Goal: Task Accomplishment & Management: Complete application form

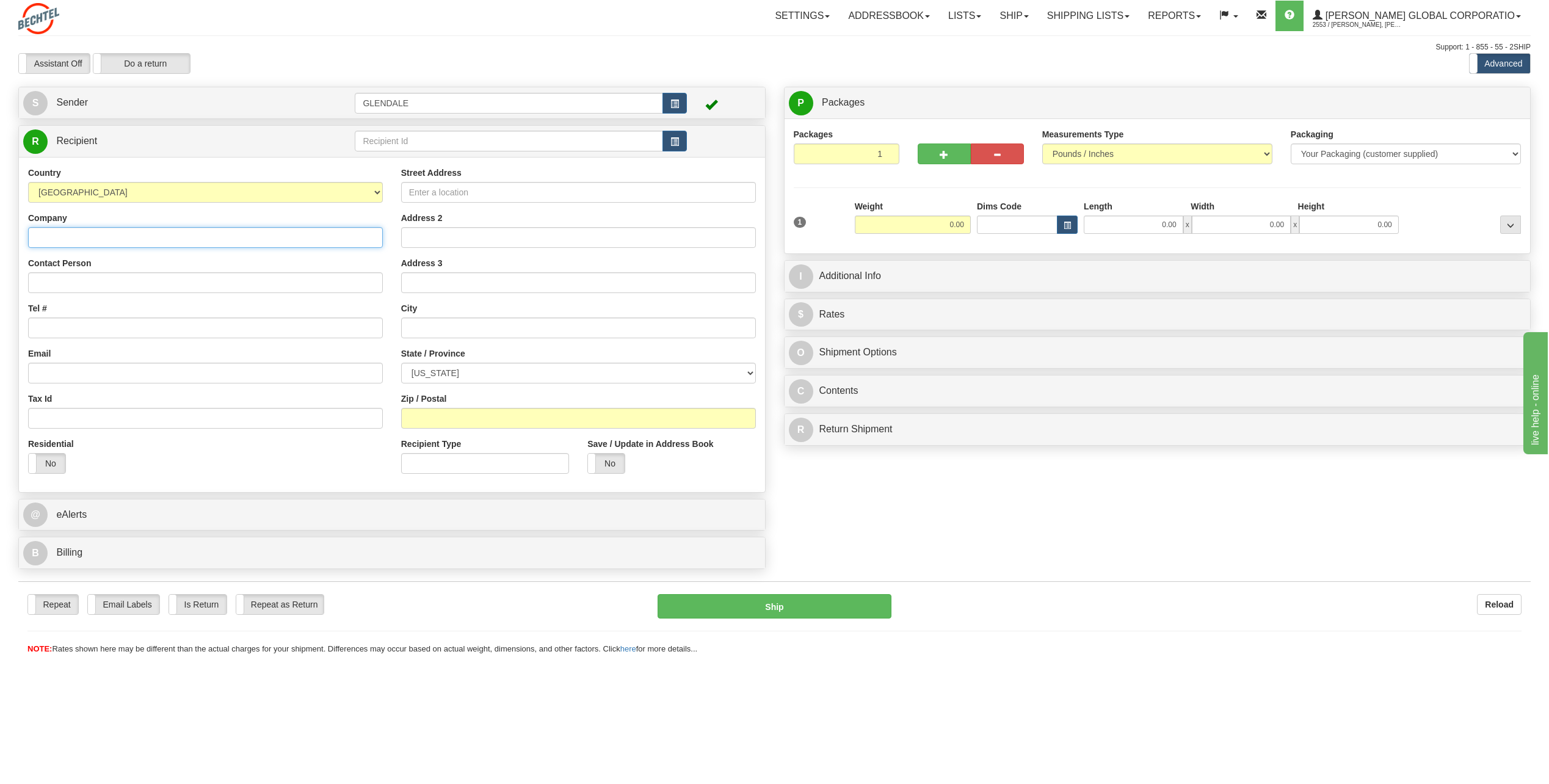
click at [49, 238] on input "Company" at bounding box center [205, 238] width 355 height 21
click at [377, 191] on select "[GEOGRAPHIC_DATA] [GEOGRAPHIC_DATA] [GEOGRAPHIC_DATA] [GEOGRAPHIC_DATA] [US_STA…" at bounding box center [205, 192] width 355 height 21
click at [118, 192] on select "[GEOGRAPHIC_DATA] [GEOGRAPHIC_DATA] [GEOGRAPHIC_DATA] [GEOGRAPHIC_DATA] [US_STA…" at bounding box center [205, 192] width 355 height 21
drag, startPoint x: 115, startPoint y: 192, endPoint x: 68, endPoint y: 192, distance: 47.0
click at [68, 192] on select "[GEOGRAPHIC_DATA] [GEOGRAPHIC_DATA] [GEOGRAPHIC_DATA] [GEOGRAPHIC_DATA] [US_STA…" at bounding box center [205, 192] width 355 height 21
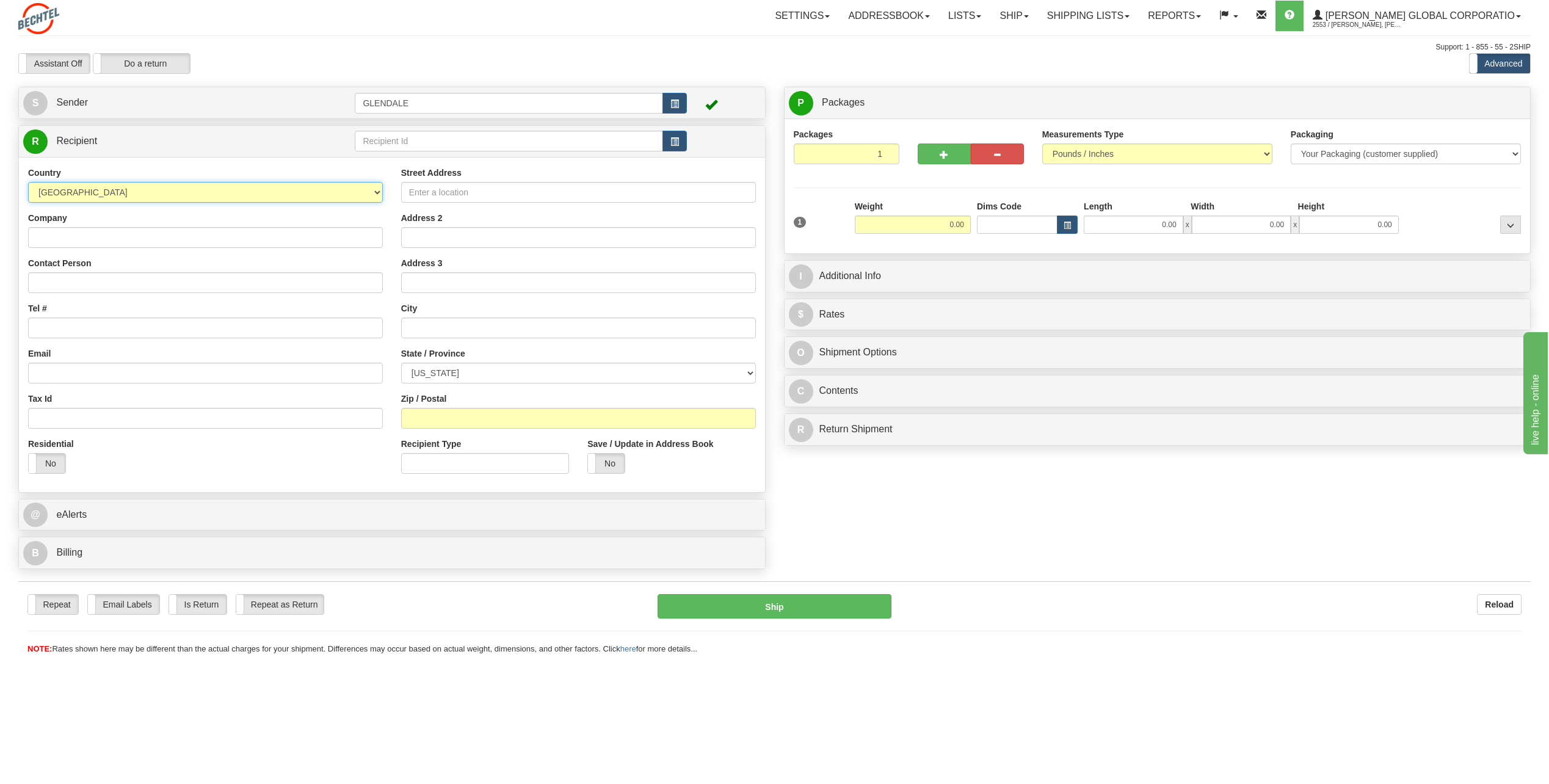
click at [102, 191] on select "[GEOGRAPHIC_DATA] [GEOGRAPHIC_DATA] [GEOGRAPHIC_DATA] [GEOGRAPHIC_DATA] [US_STA…" at bounding box center [205, 192] width 355 height 21
select select "BG"
click at [28, 182] on select "[GEOGRAPHIC_DATA] [GEOGRAPHIC_DATA] [GEOGRAPHIC_DATA] [GEOGRAPHIC_DATA] [US_STA…" at bounding box center [205, 192] width 355 height 21
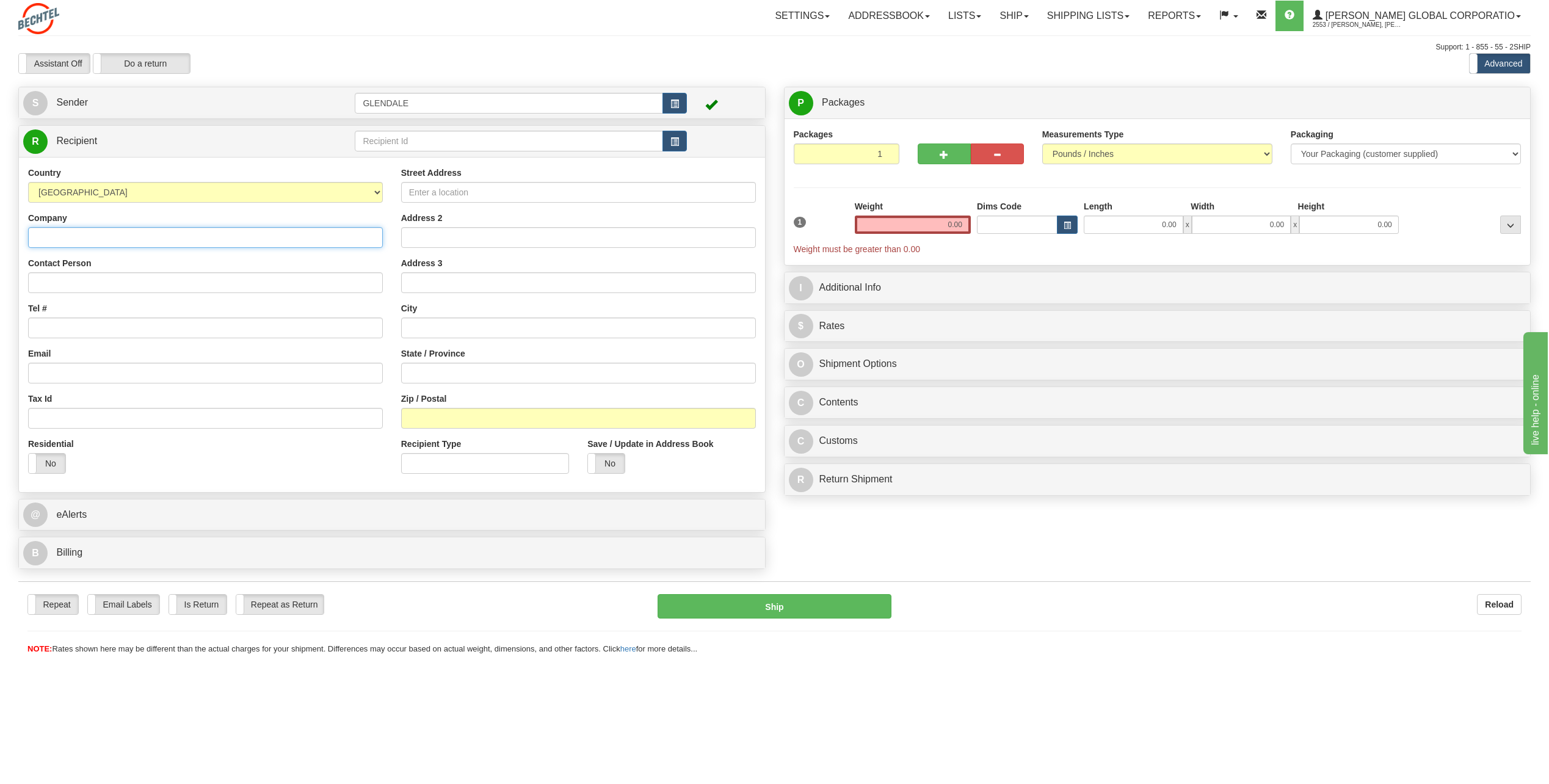
click at [66, 236] on input "Company" at bounding box center [205, 238] width 355 height 21
click at [43, 236] on input "Company" at bounding box center [205, 238] width 355 height 21
type input "Fintua"
type input "C"
click at [71, 238] on input "Fintua" at bounding box center [205, 238] width 355 height 21
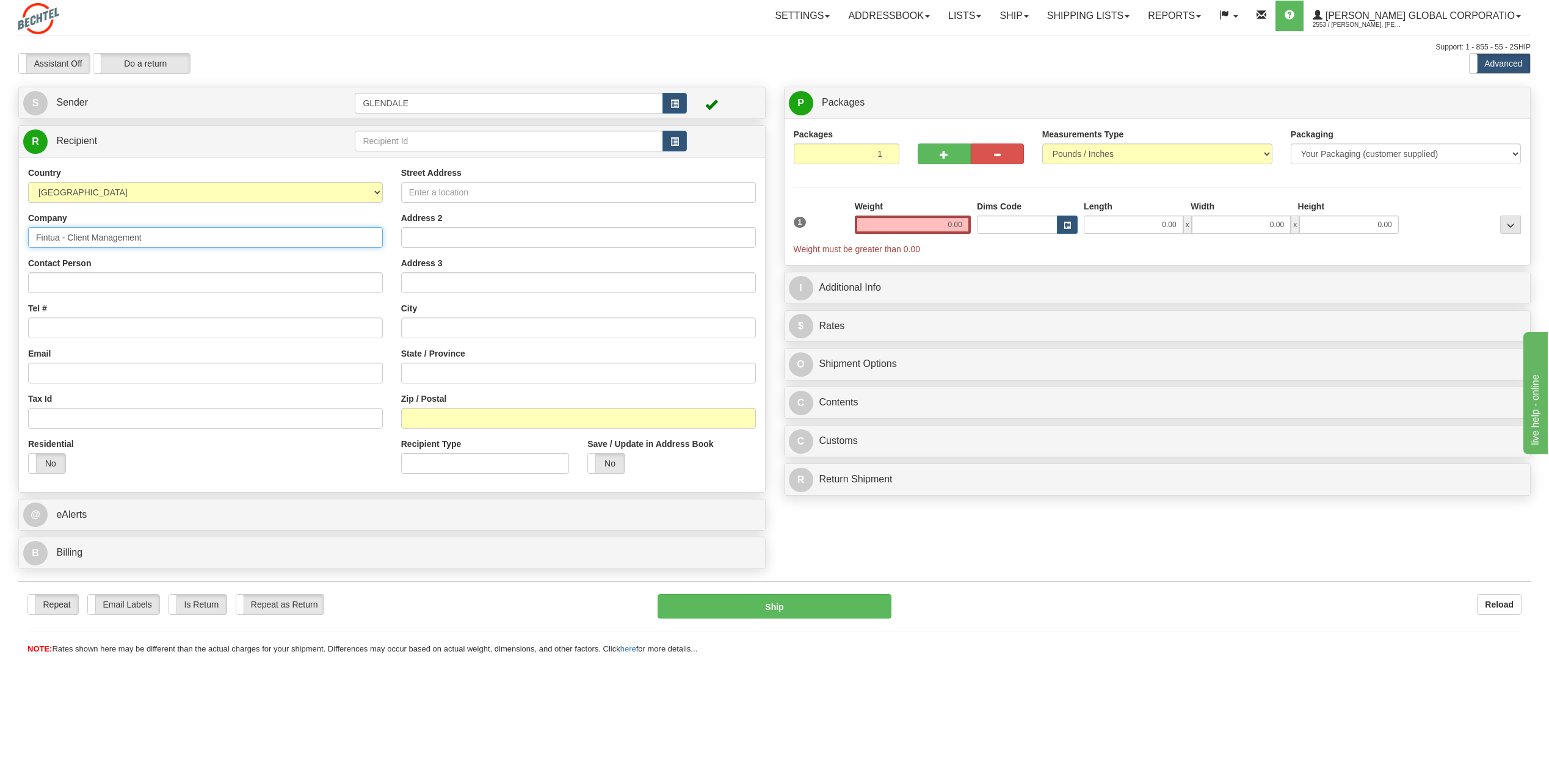
drag, startPoint x: 69, startPoint y: 235, endPoint x: 141, endPoint y: 238, distance: 72.1
click at [141, 238] on input "Fintua - Client Management" at bounding box center [205, 238] width 355 height 21
type input "Fintua - Client Management"
click at [41, 285] on input "Contact Person" at bounding box center [205, 282] width 355 height 21
paste input "Client Management"
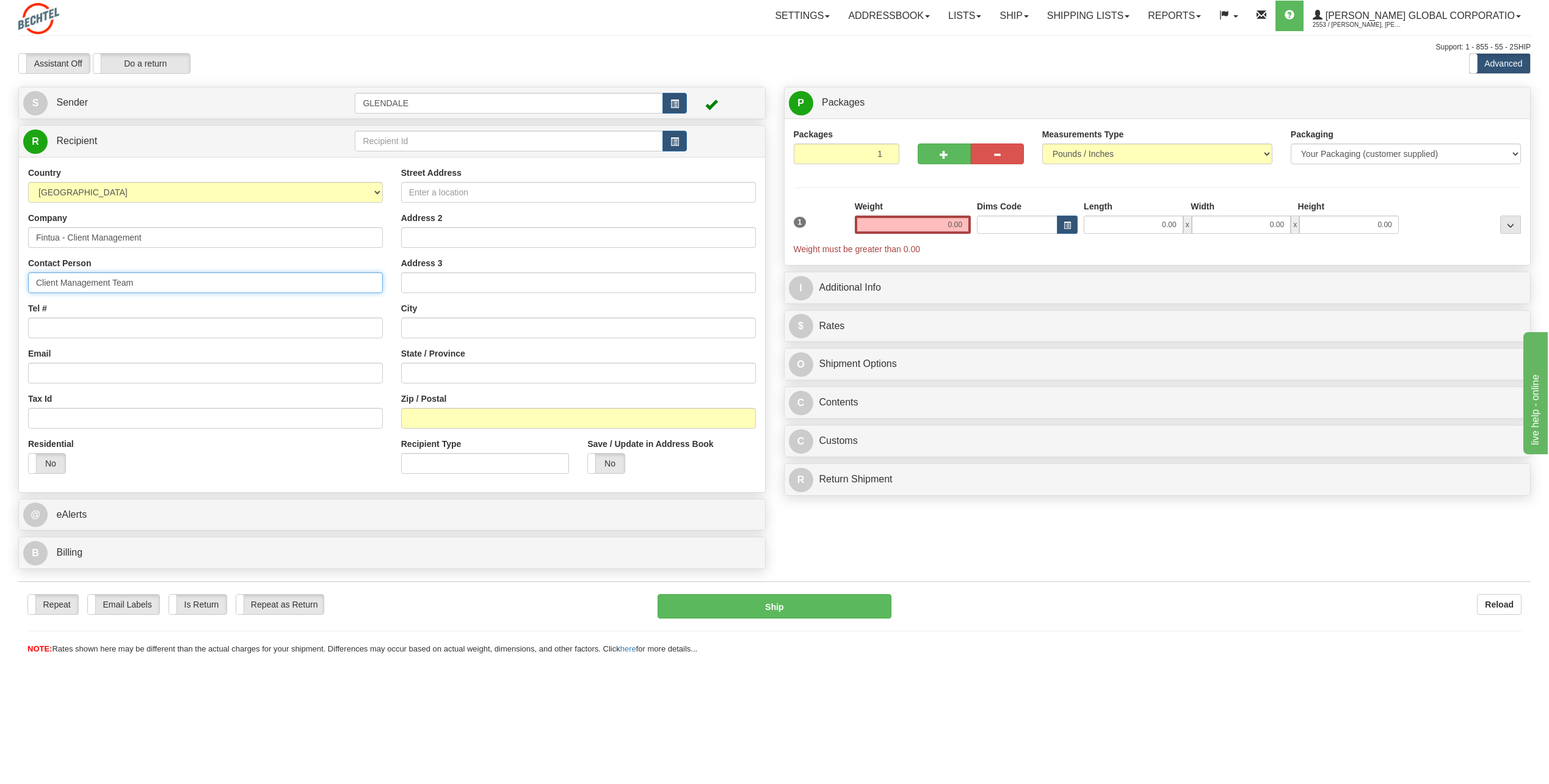
type input "Client Management Team"
drag, startPoint x: 68, startPoint y: 239, endPoint x: 148, endPoint y: 238, distance: 80.0
click at [148, 238] on input "Fintua - Client Management" at bounding box center [205, 238] width 355 height 21
type input "Fintua - Recover Division"
click at [43, 329] on input "Tel #" at bounding box center [205, 328] width 355 height 21
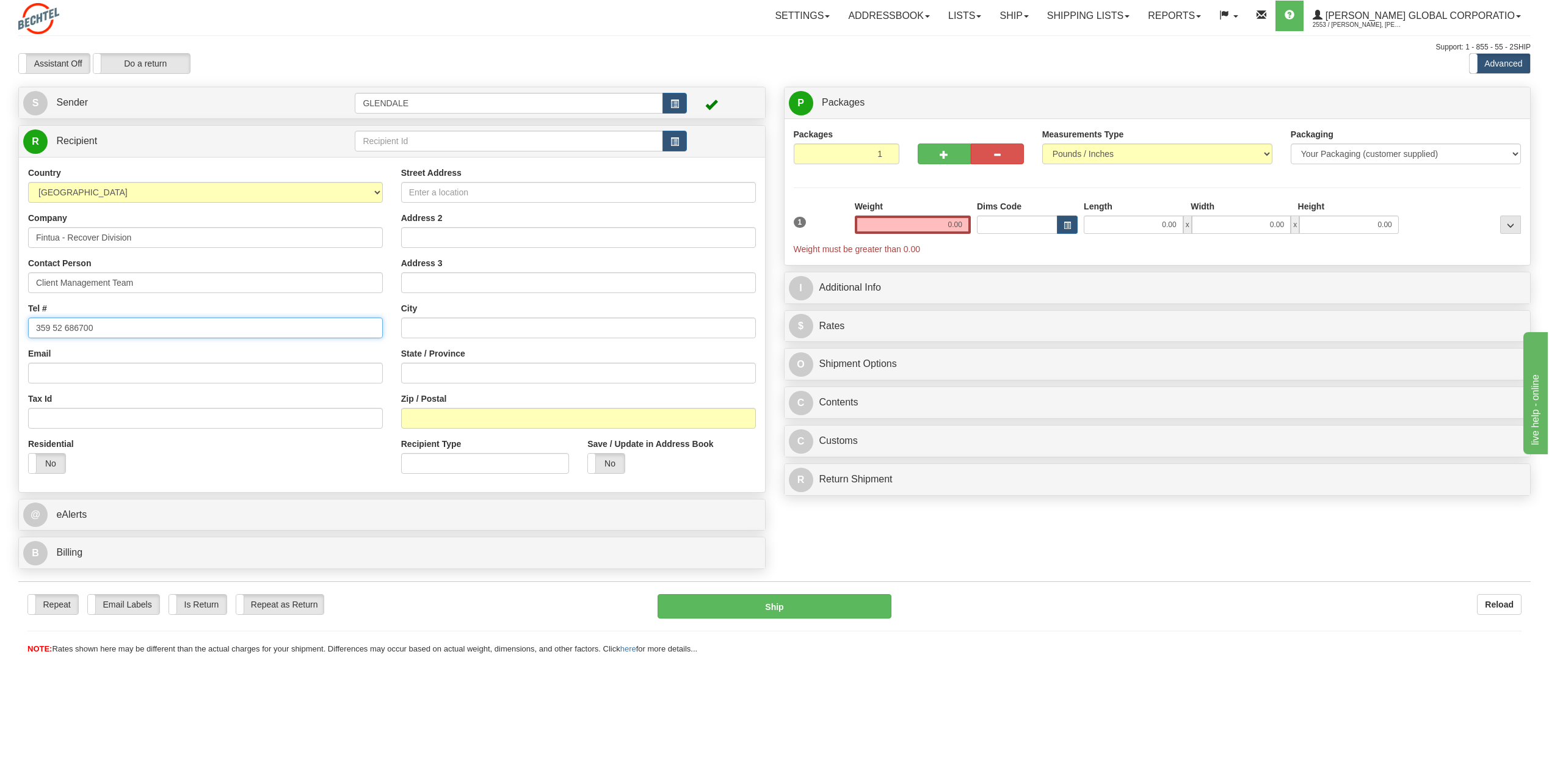
type input "359 52 686700"
click at [419, 193] on input "Street Address" at bounding box center [578, 192] width 355 height 21
click at [412, 192] on input "Street Address" at bounding box center [578, 192] width 355 height 21
paste input "[STREET_ADDRESS][PERSON_NAME]"
type input "[STREET_ADDRESS][PERSON_NAME]"
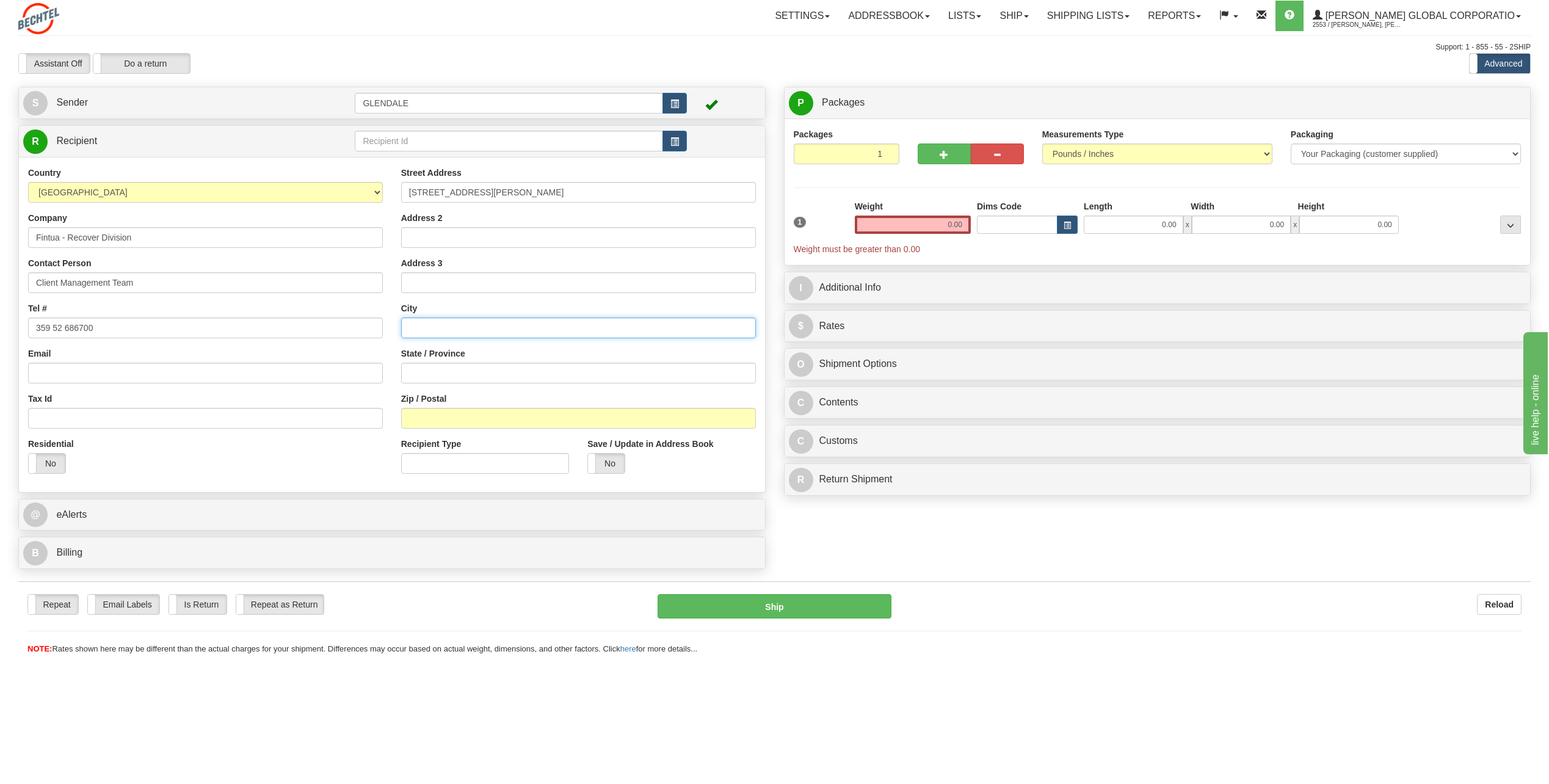
click at [412, 326] on input "text" at bounding box center [578, 328] width 355 height 21
paste input "Varna"
type input "Varna"
click at [420, 414] on input "Zip / Postal" at bounding box center [578, 418] width 355 height 21
paste input ", 9000"
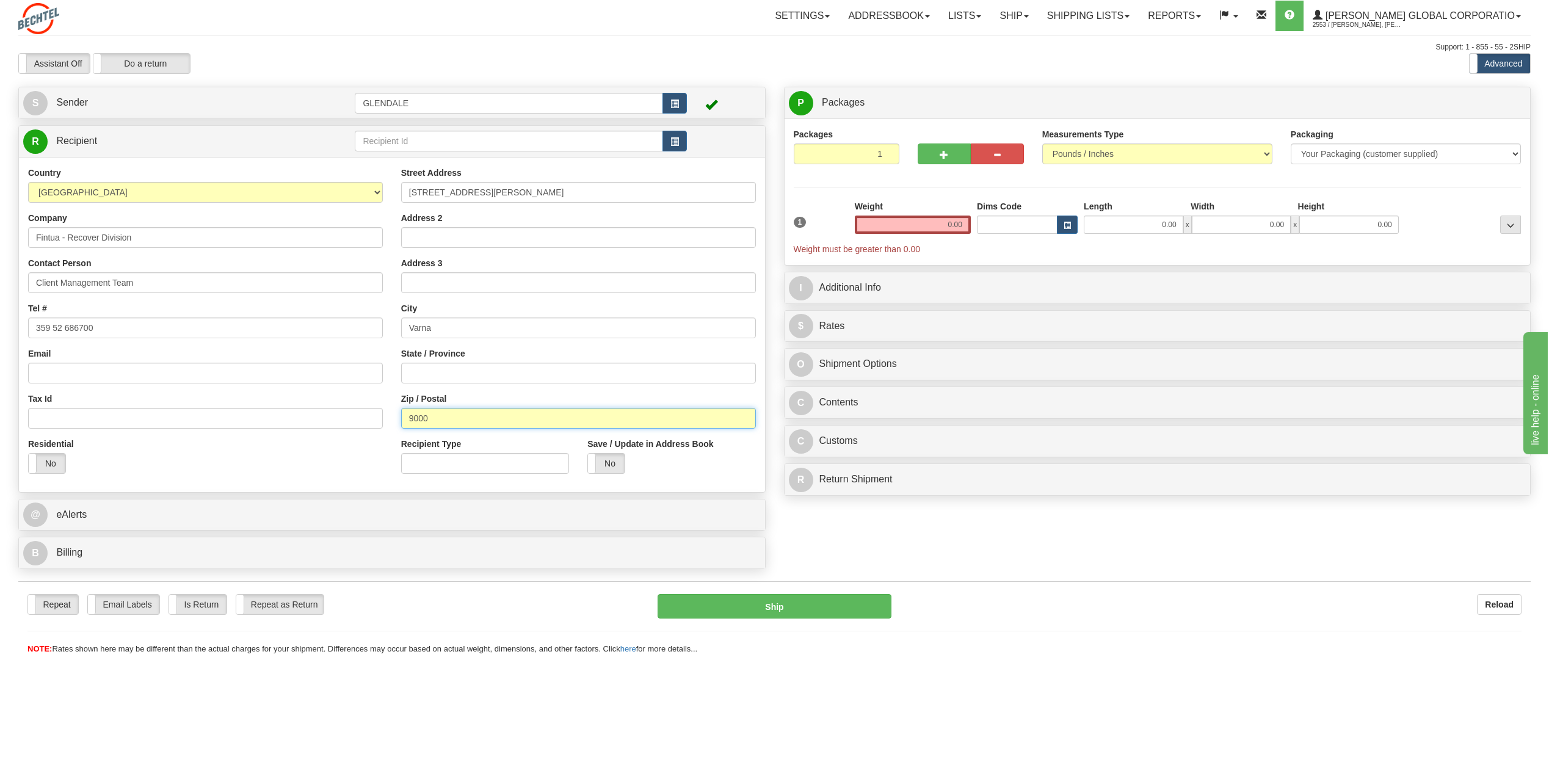
type input "9000"
click at [945, 225] on input "0.00" at bounding box center [913, 224] width 116 height 18
click at [945, 225] on input "text" at bounding box center [913, 224] width 116 height 18
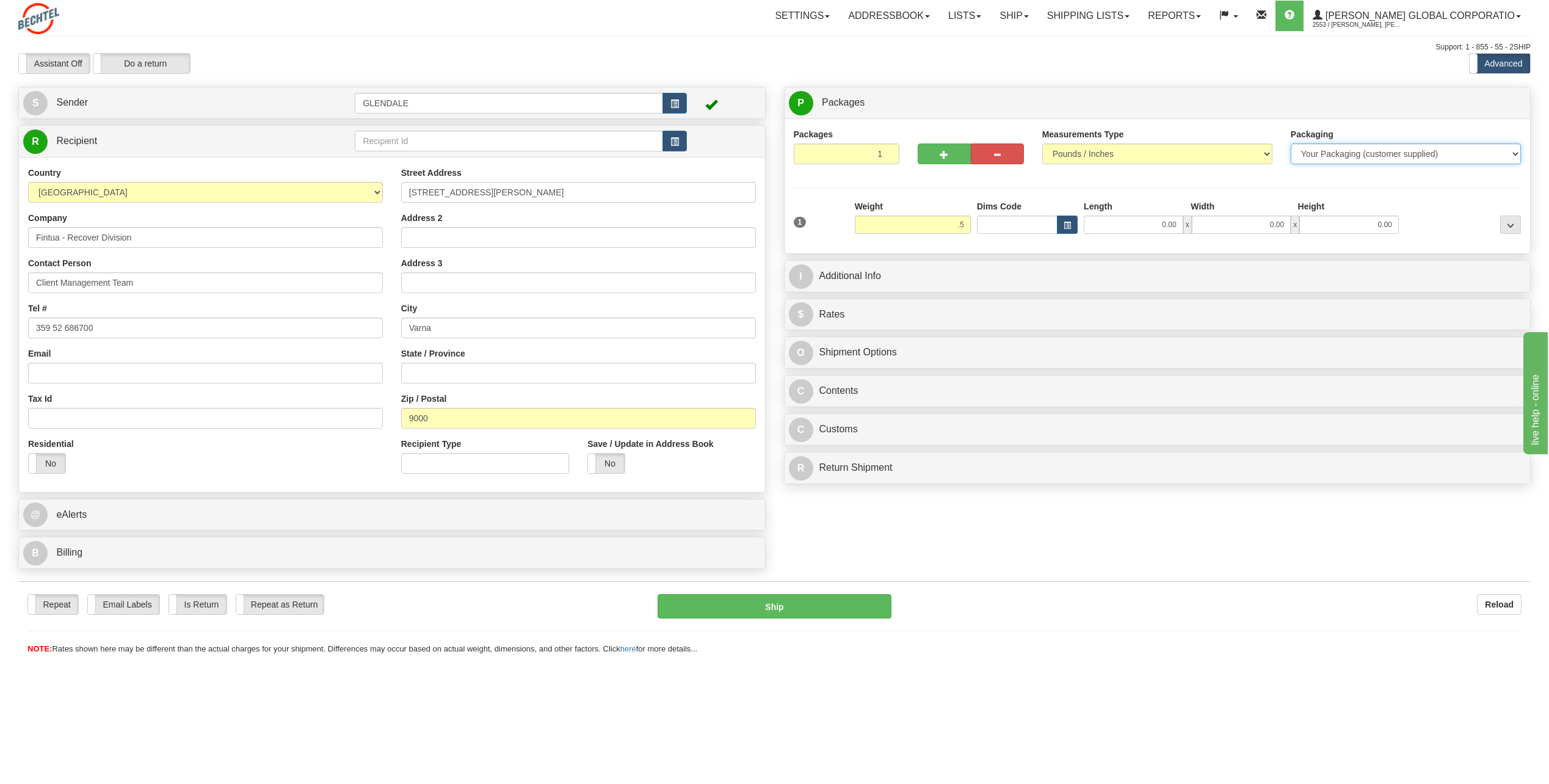
type input "0.50"
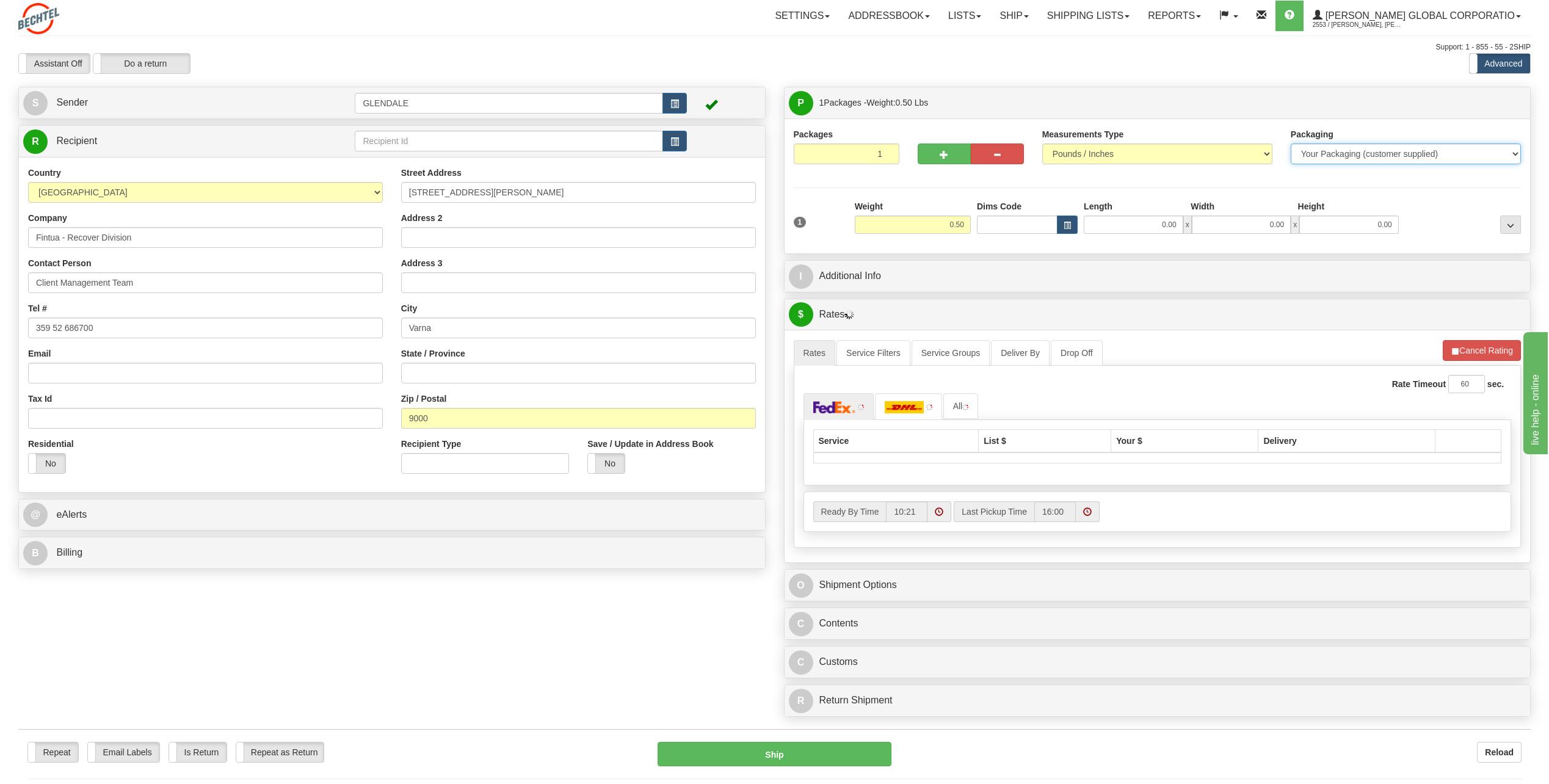
click at [1516, 155] on select "Your Packaging (customer supplied) Envelope (carrier supplied) Pack (carrier su…" at bounding box center [1405, 153] width 230 height 21
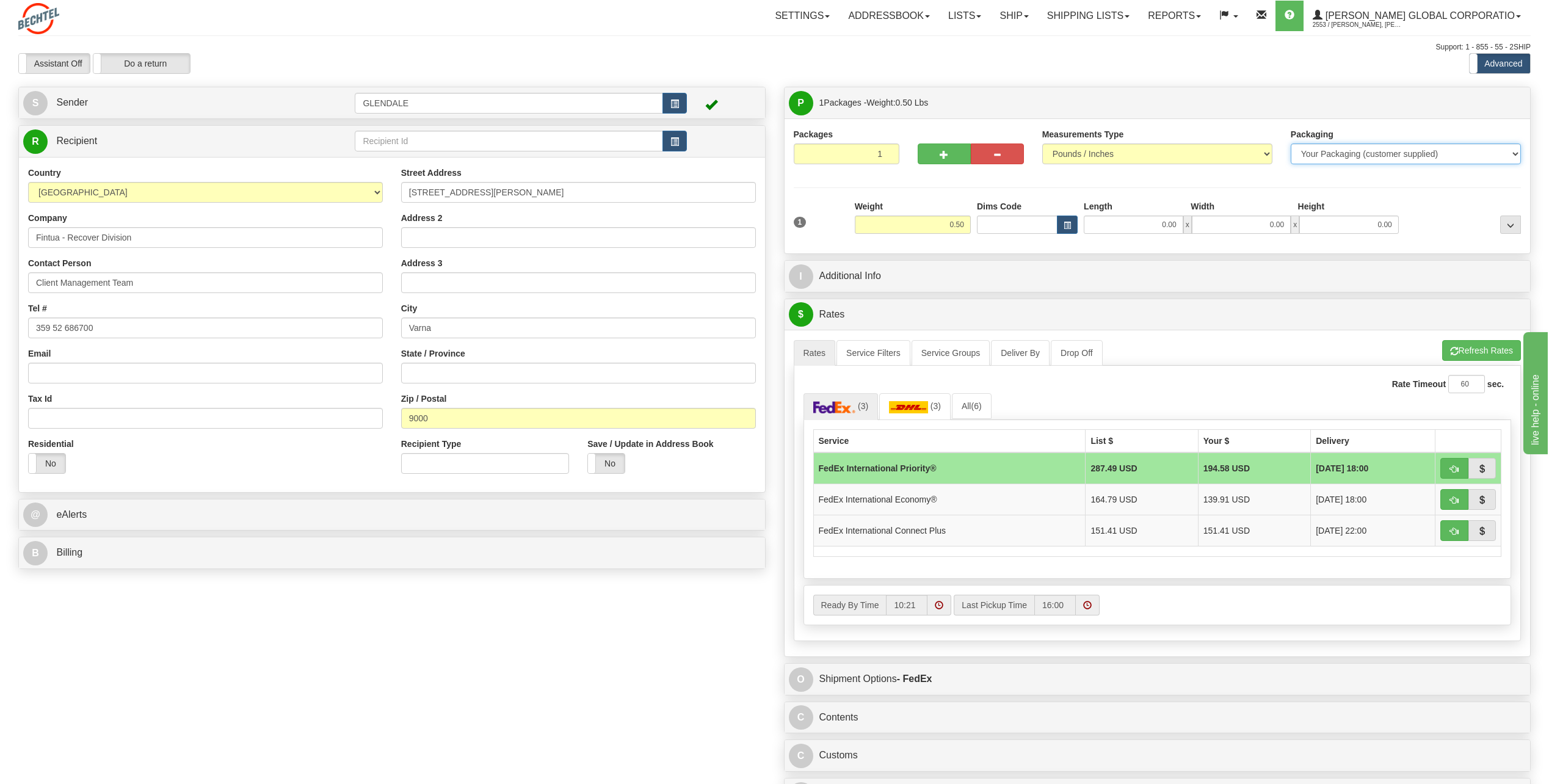
select select "2"
click at [1291, 143] on select "Your Packaging (customer supplied) Envelope (carrier supplied) Pack (carrier su…" at bounding box center [1405, 153] width 230 height 21
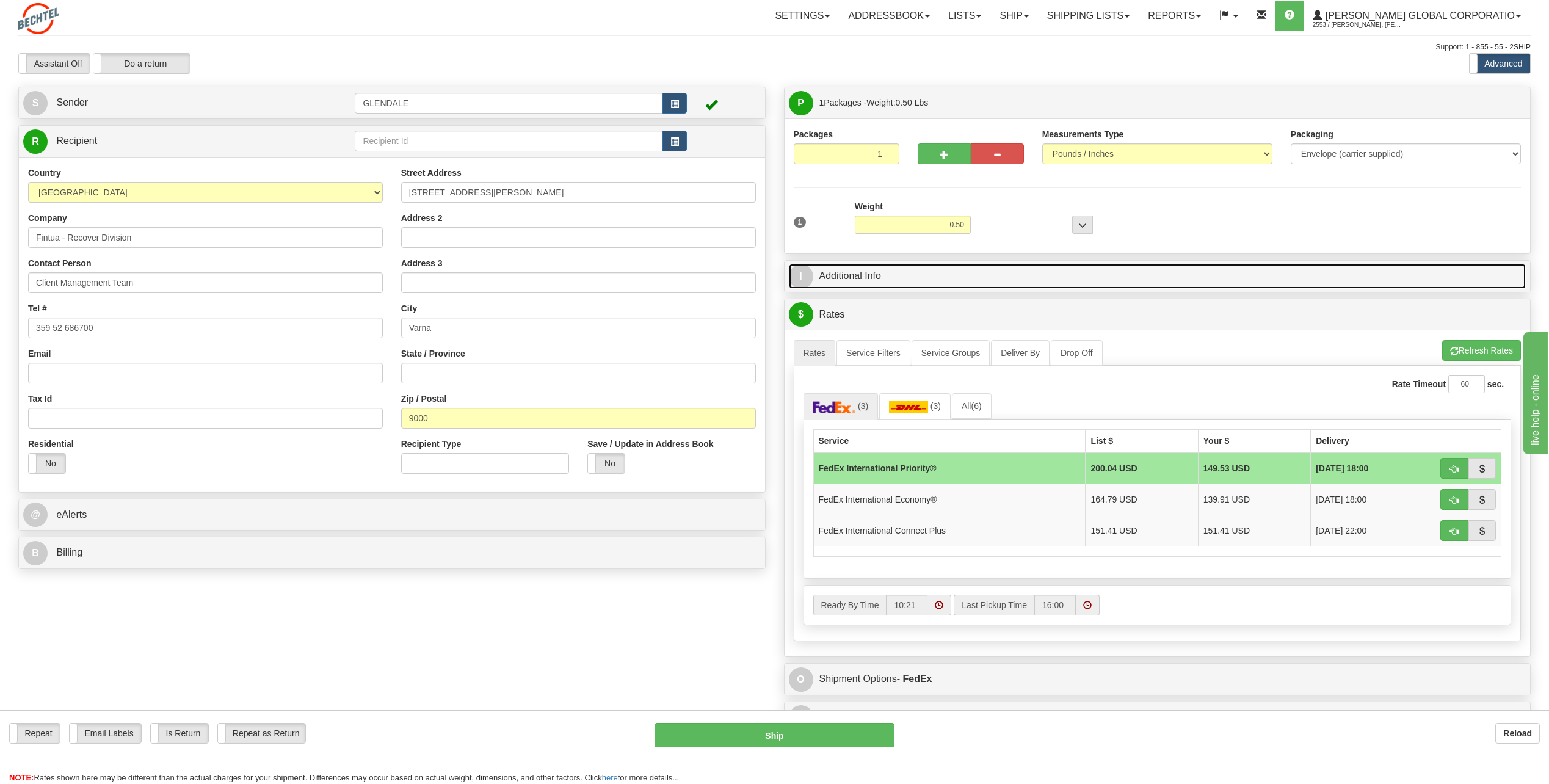
click at [802, 281] on span "I" at bounding box center [801, 276] width 25 height 25
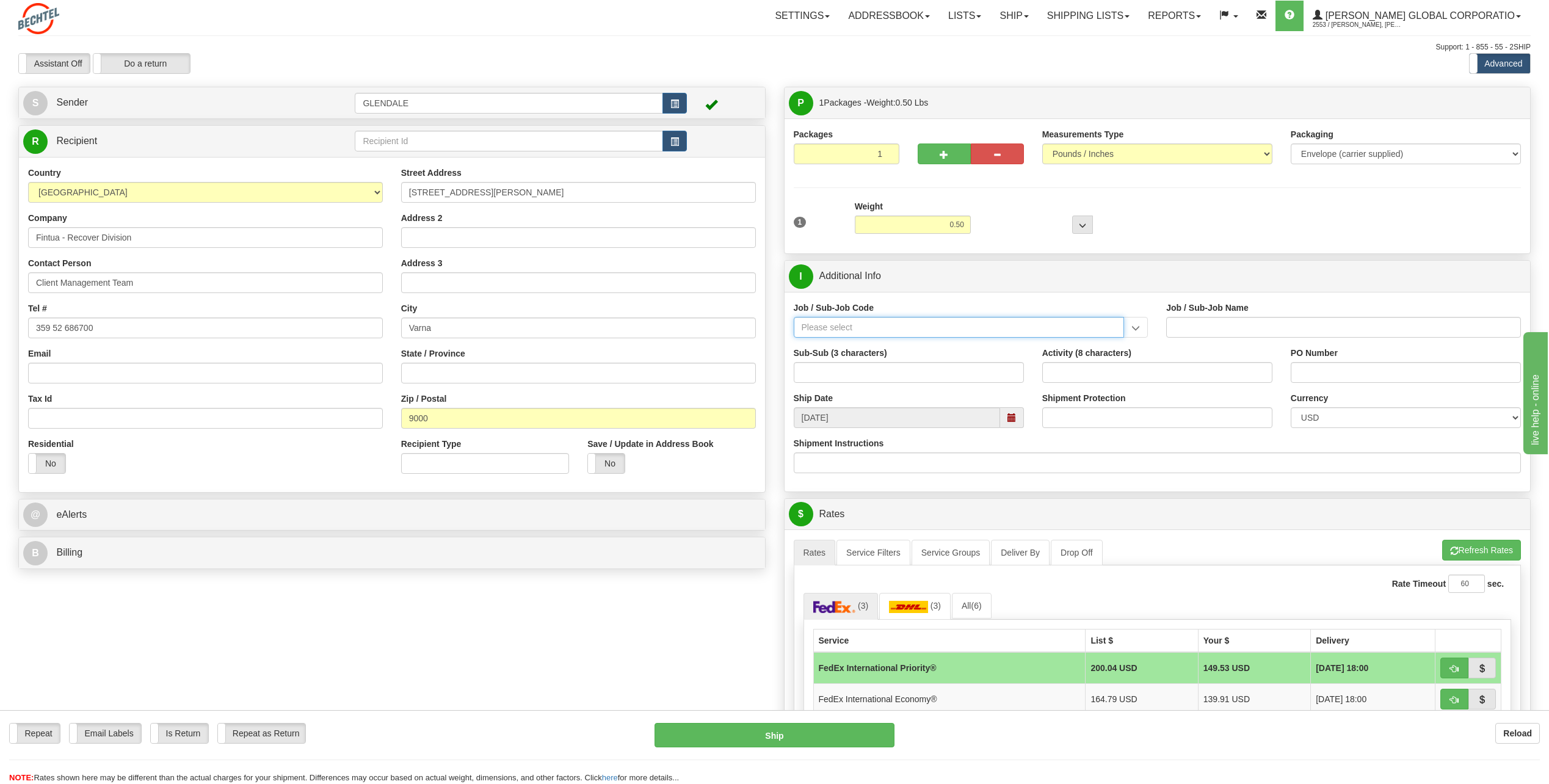
click at [803, 331] on input "Job / Sub-Job Code" at bounding box center [959, 327] width 331 height 21
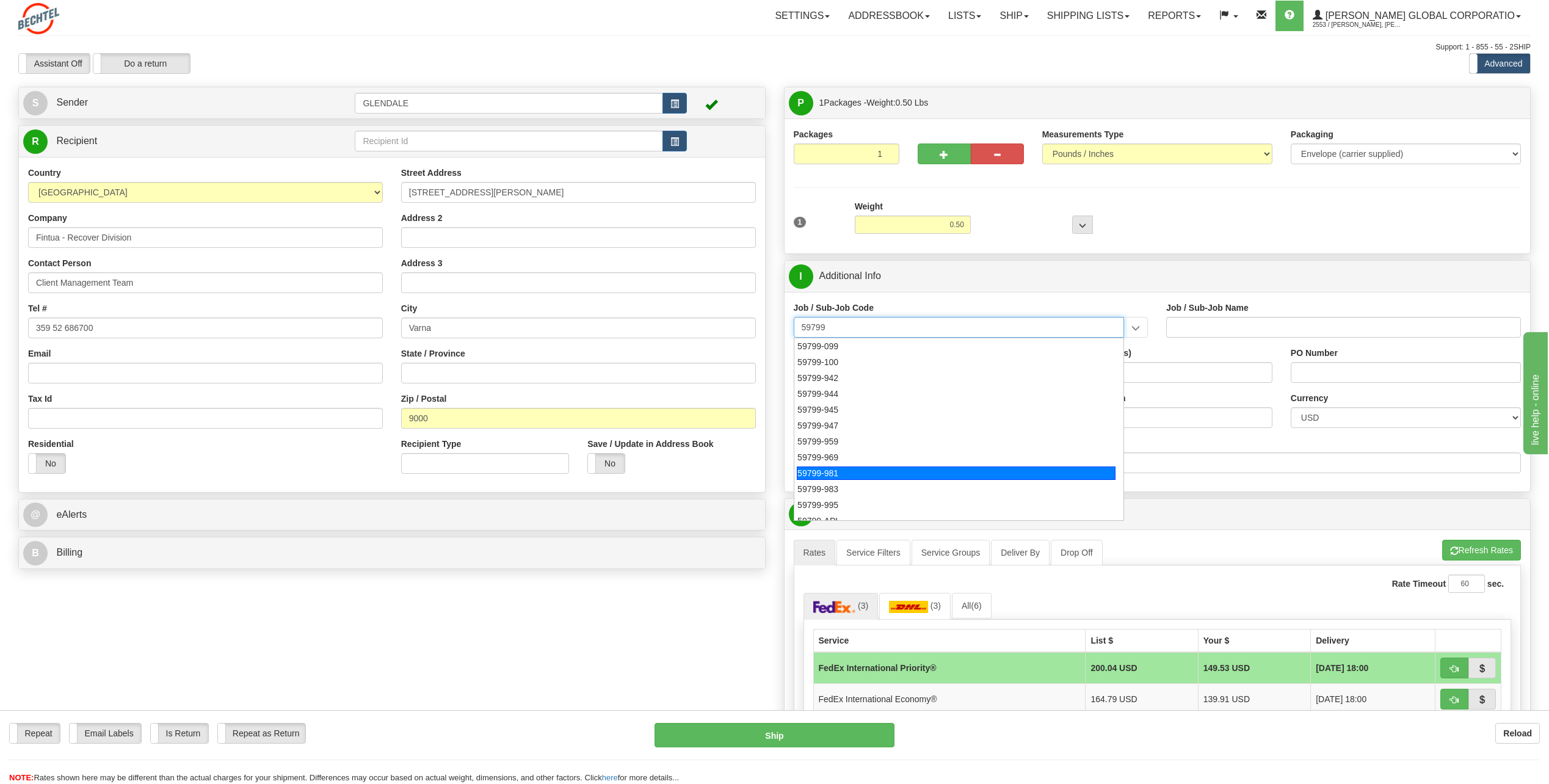
click at [838, 468] on div "59799-981" at bounding box center [956, 473] width 319 height 14
type input "59799-981"
type input "GLOBAL CARD SERVICES - PROCESS MANAGEMENT"
type input "59799-981"
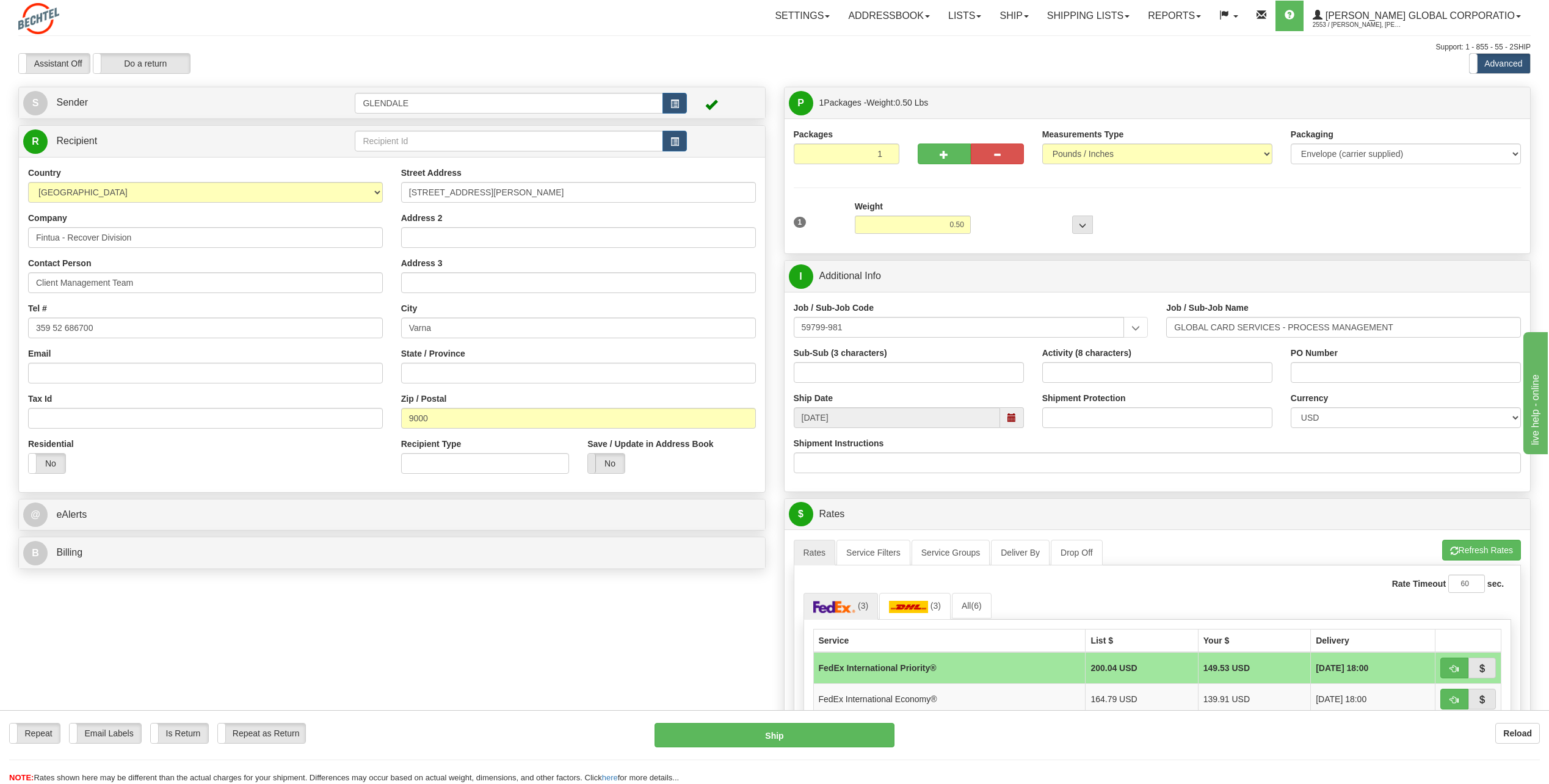
click at [590, 467] on span at bounding box center [588, 463] width 16 height 20
click at [367, 142] on input "text" at bounding box center [508, 141] width 308 height 21
drag, startPoint x: 36, startPoint y: 238, endPoint x: 130, endPoint y: 238, distance: 94.0
click at [130, 238] on input "Fintua - Recover Division" at bounding box center [205, 238] width 355 height 21
click at [367, 138] on input "text" at bounding box center [508, 141] width 308 height 21
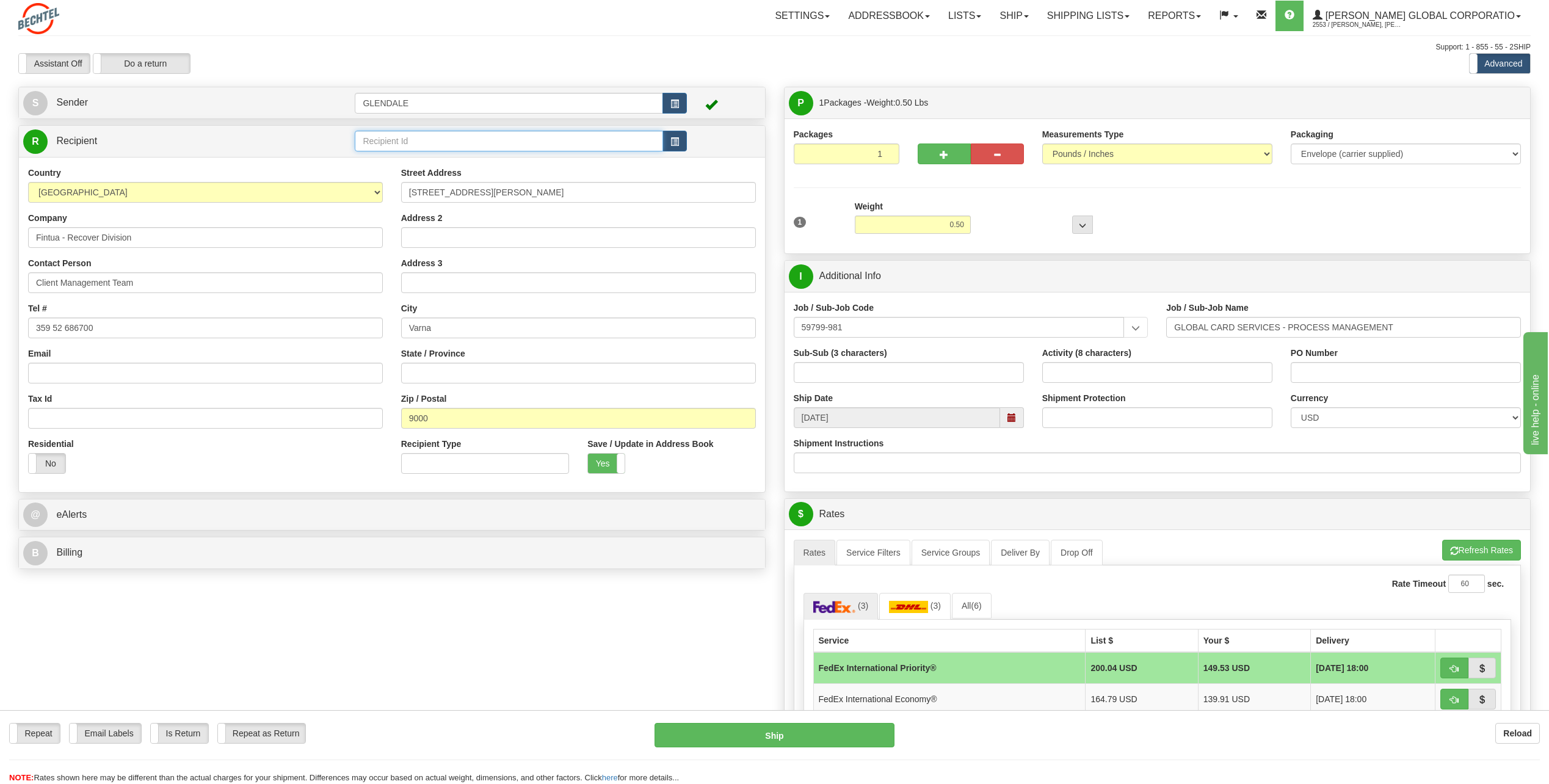
paste input "Fintua - Recover Division"
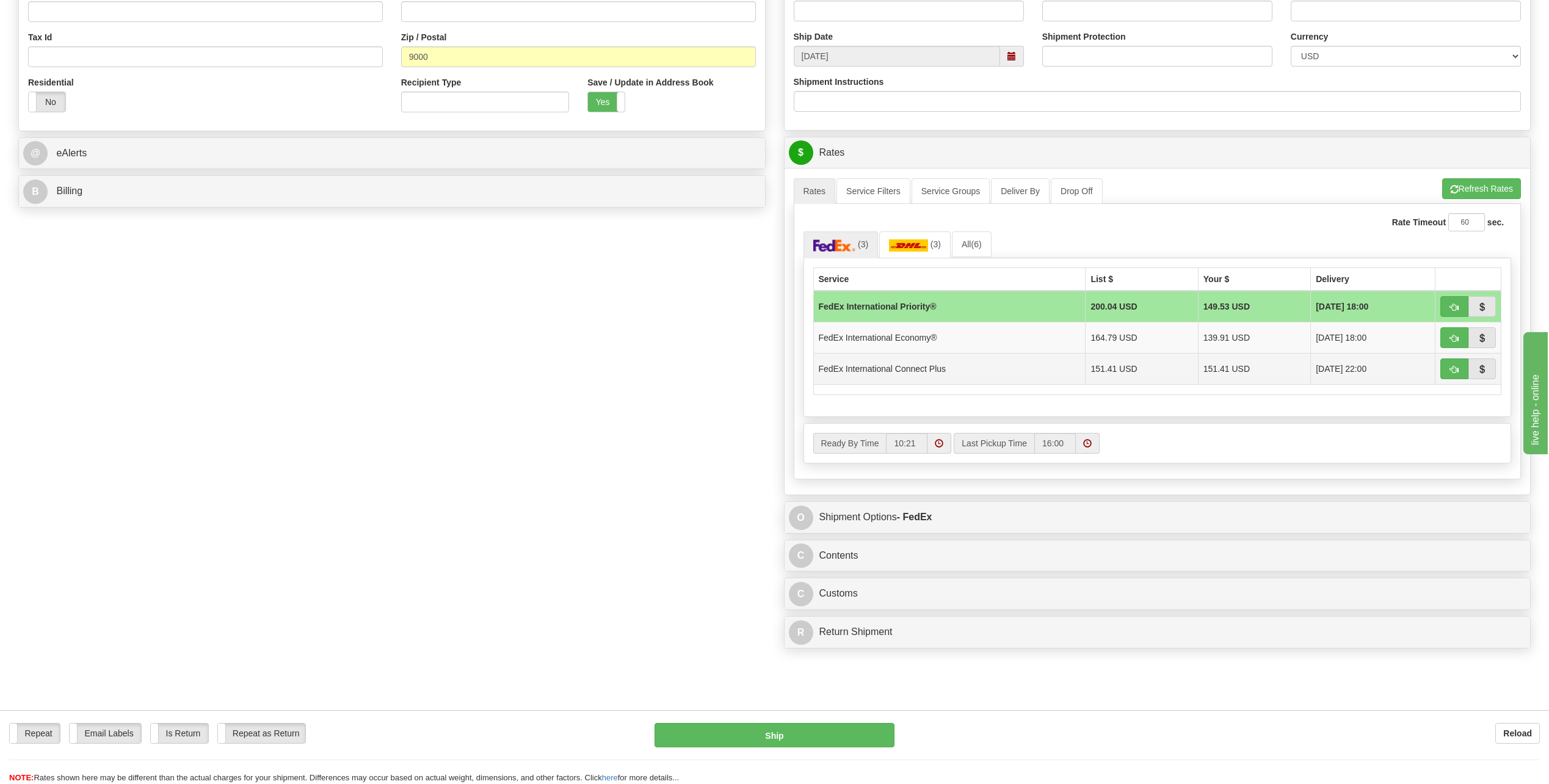
scroll to position [367, 0]
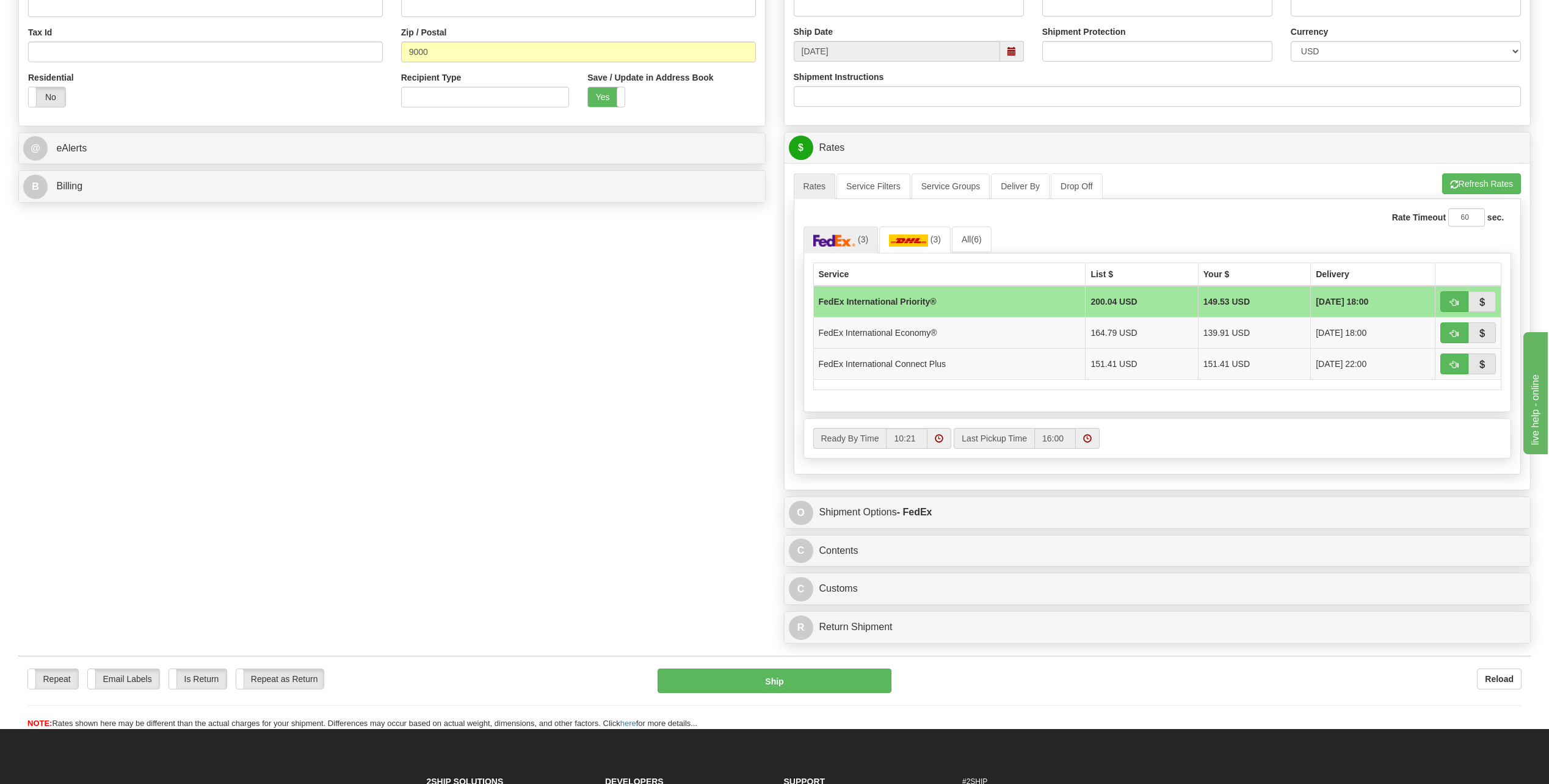
type input "Fintua - Recover Division"
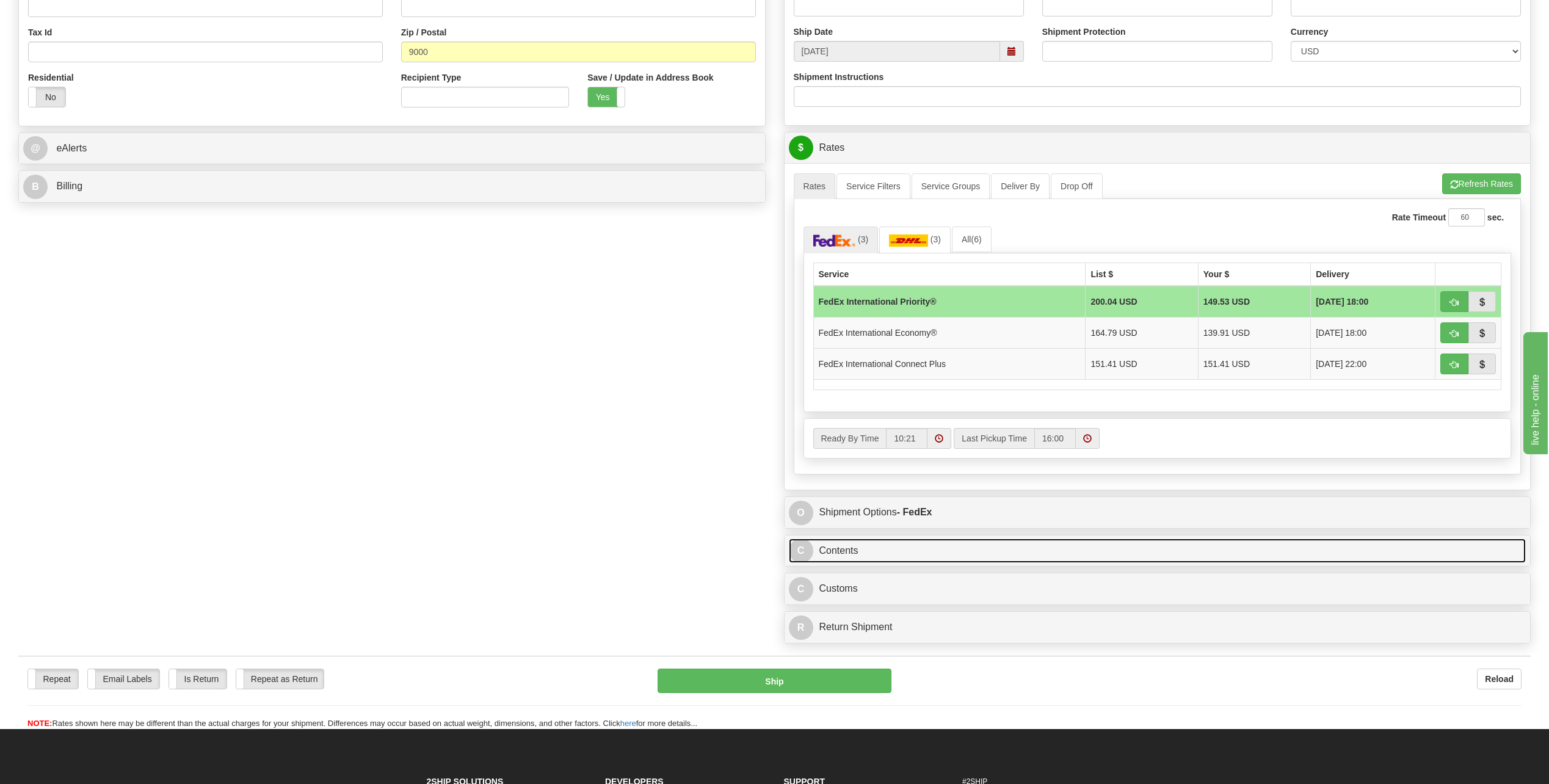
click at [806, 553] on div "P Packages 1 Packages - Weight: 0.50 Lbs Shipment Level Shipm. Package Level Pa…" at bounding box center [1157, 184] width 766 height 930
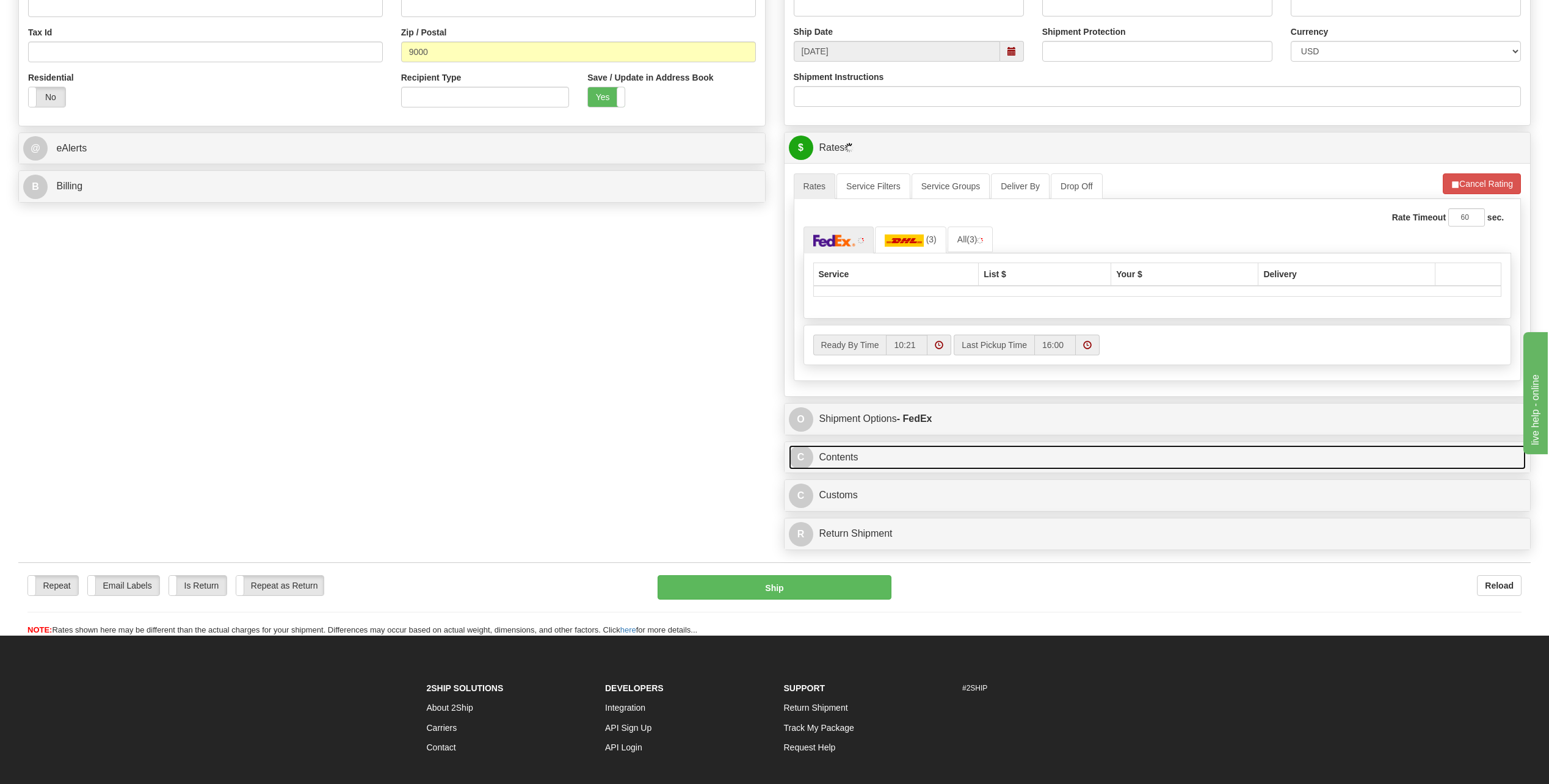
click at [803, 454] on span "C" at bounding box center [801, 457] width 25 height 25
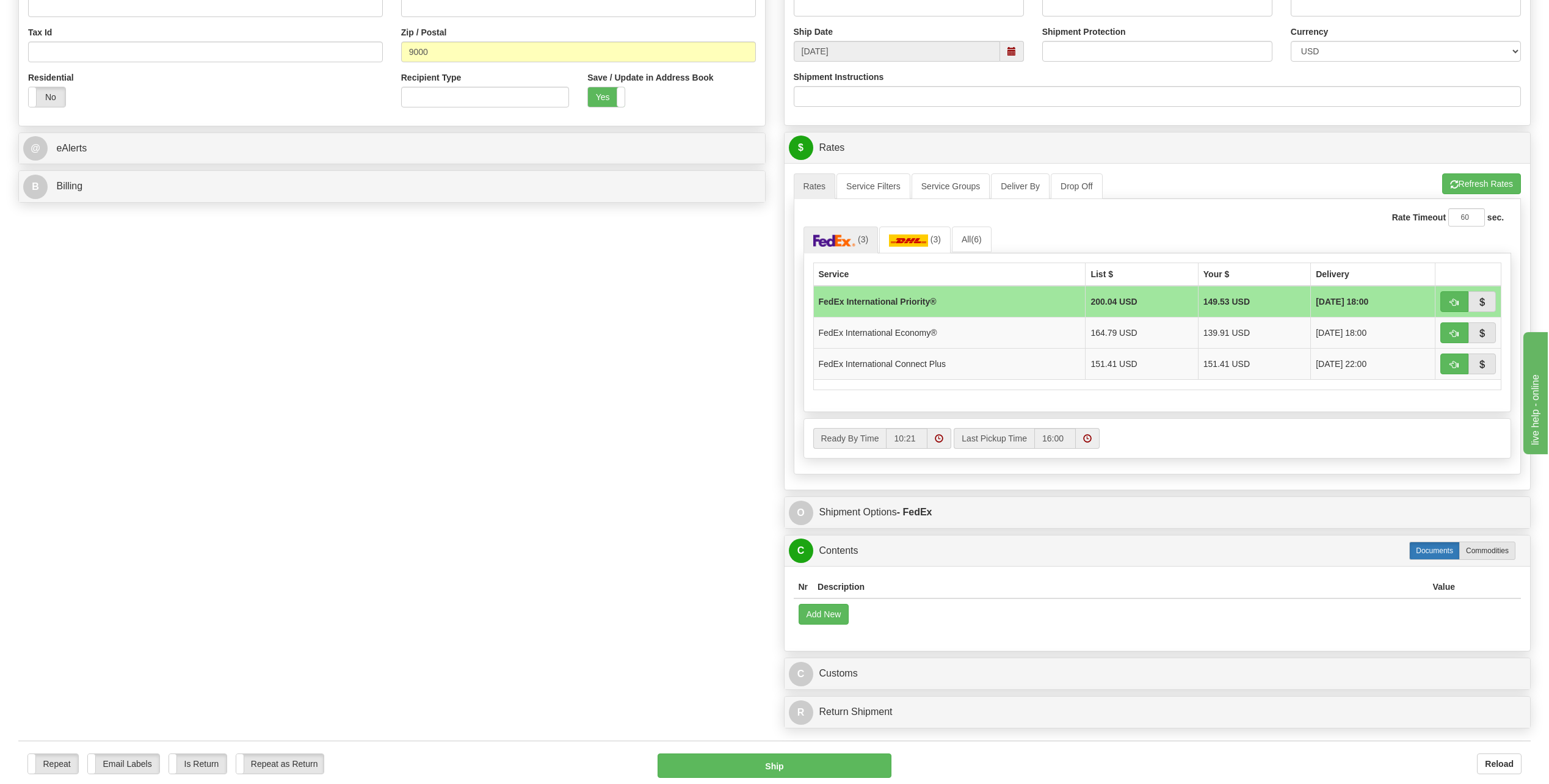
click at [1439, 551] on label "Documents" at bounding box center [1434, 550] width 51 height 18
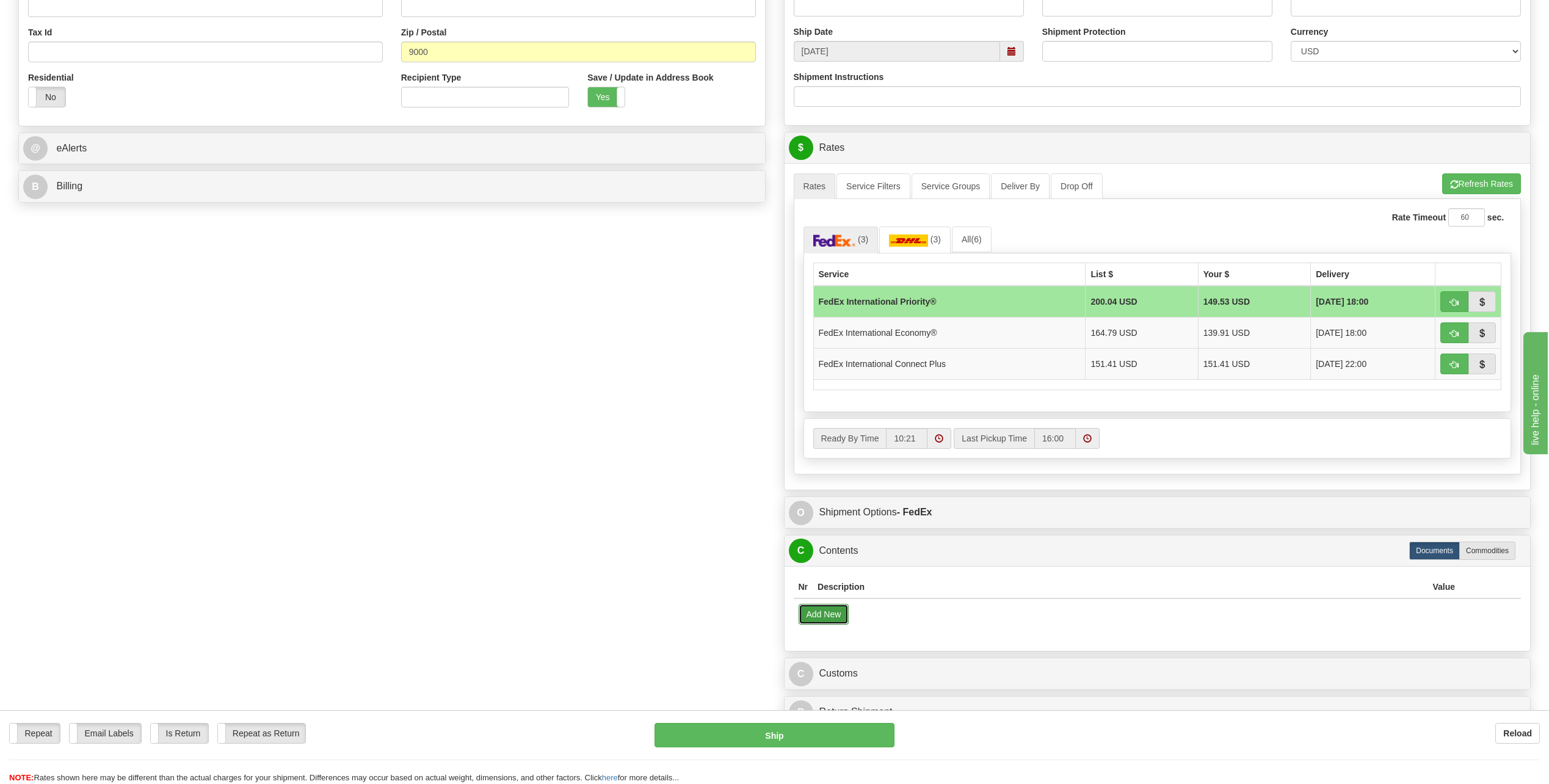
click at [825, 614] on button "Add New" at bounding box center [824, 614] width 51 height 21
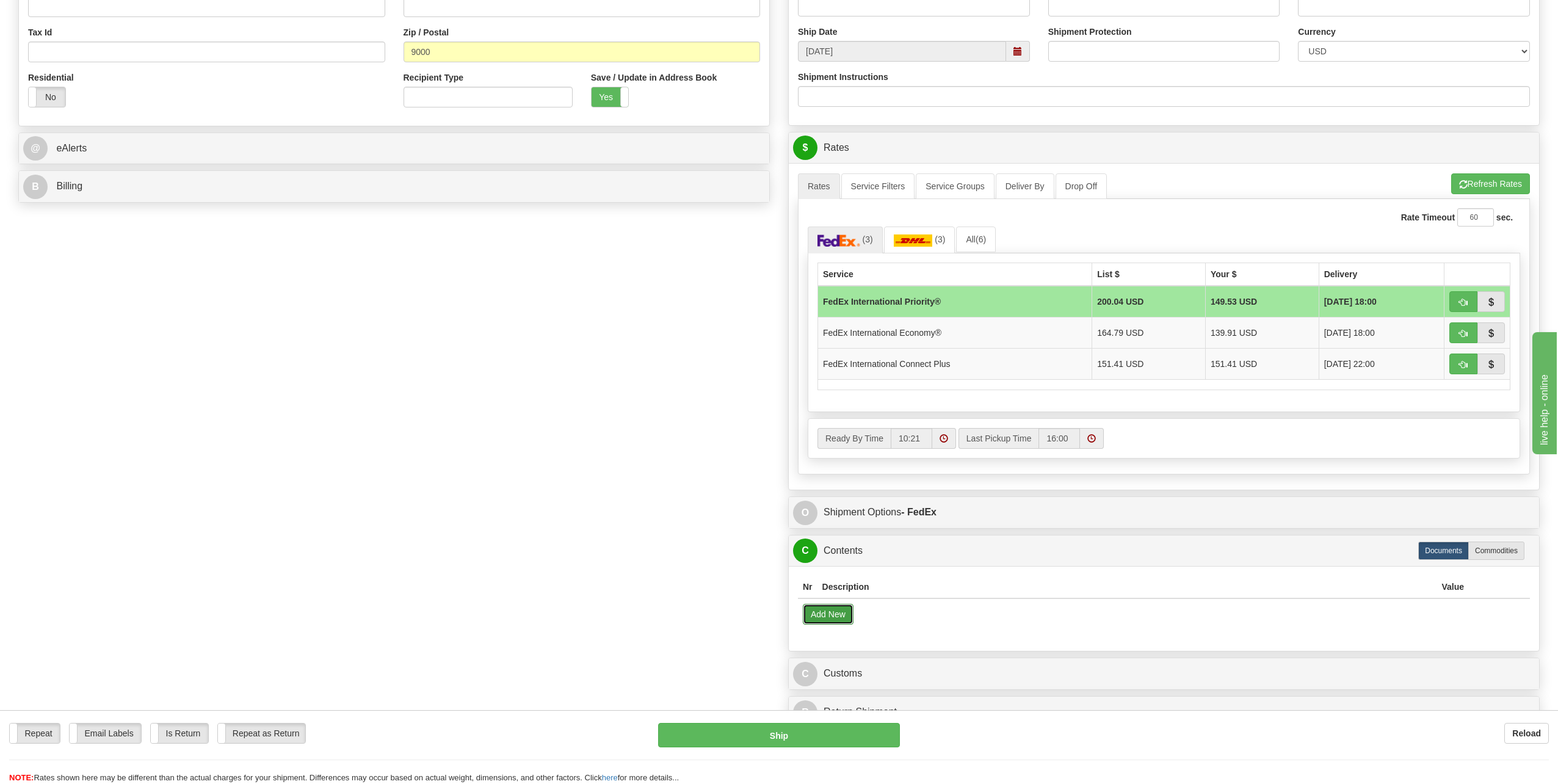
select select "US"
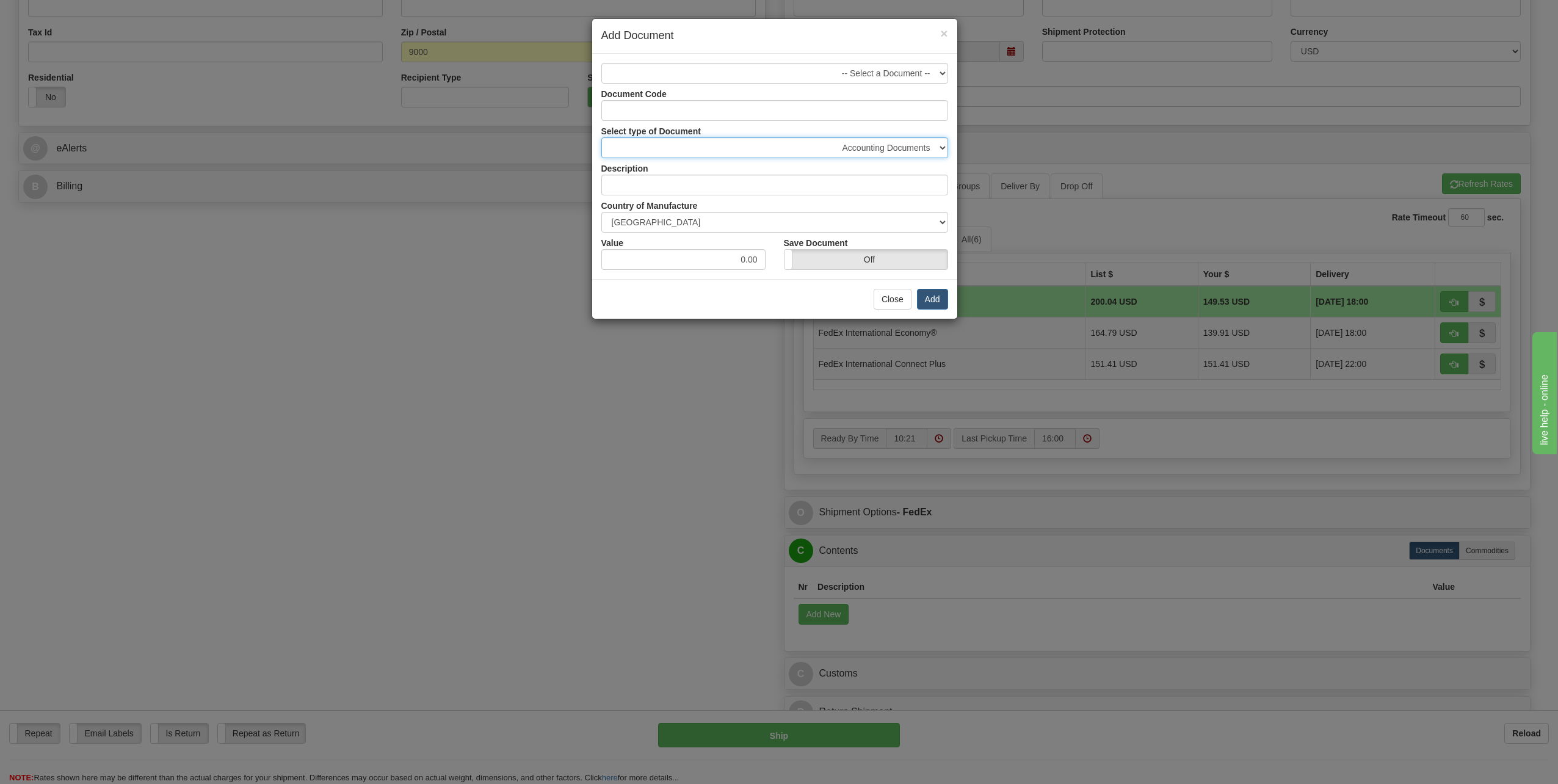
click at [944, 146] on select "Accounting Documents Analysis Reports Applications (Completed) Bank Statements …" at bounding box center [775, 148] width 347 height 21
select select "32"
click at [601, 138] on select "Accounting Documents Analysis Reports Applications (Completed) Bank Statements …" at bounding box center [775, 148] width 347 height 21
type input "Letters and Cards"
drag, startPoint x: 738, startPoint y: 262, endPoint x: 776, endPoint y: 254, distance: 38.8
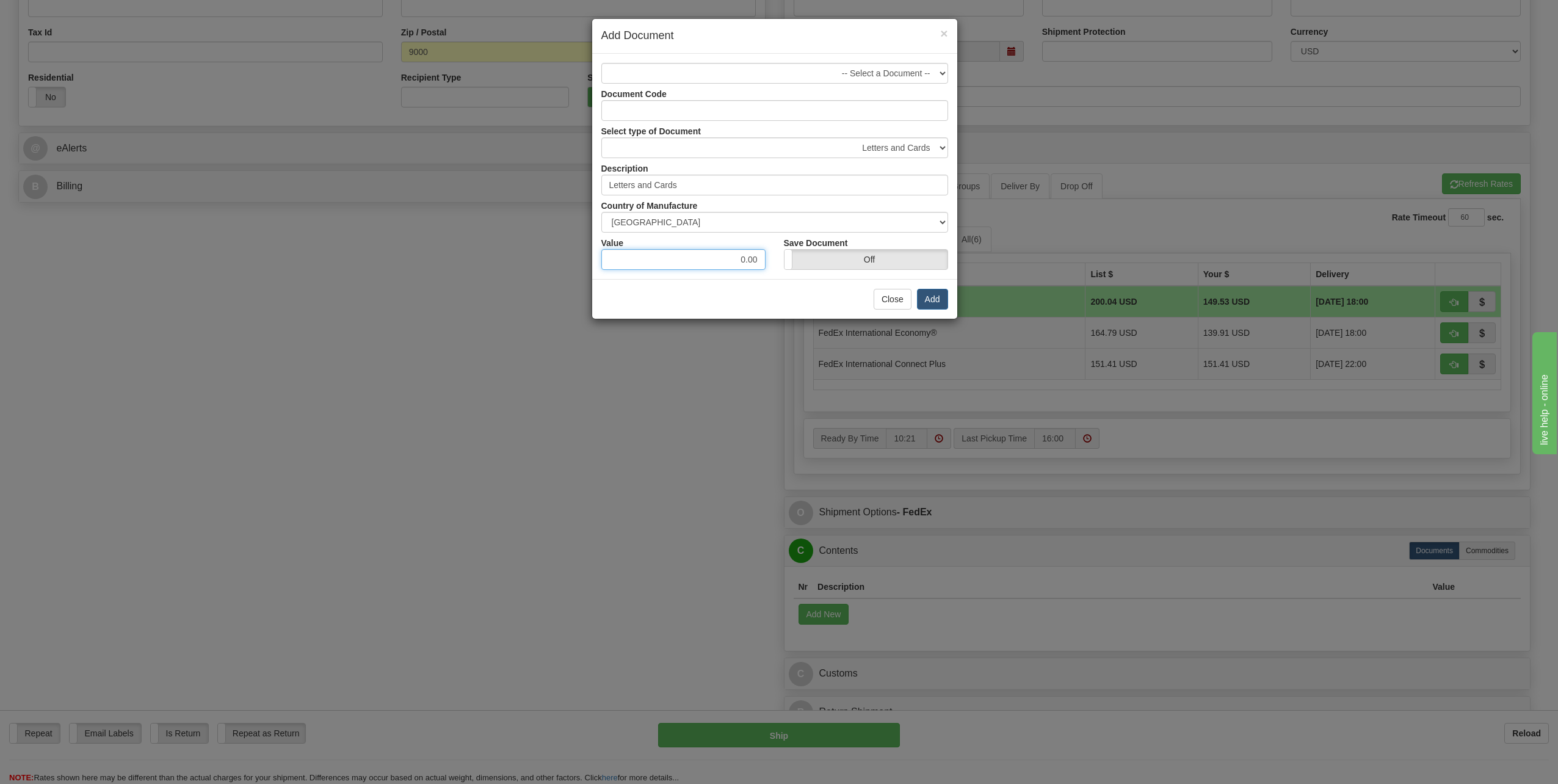
click at [776, 254] on div "Value 0.00 Save Document On Off" at bounding box center [775, 251] width 365 height 37
type input "1.00"
click at [931, 302] on button "Add" at bounding box center [932, 299] width 31 height 21
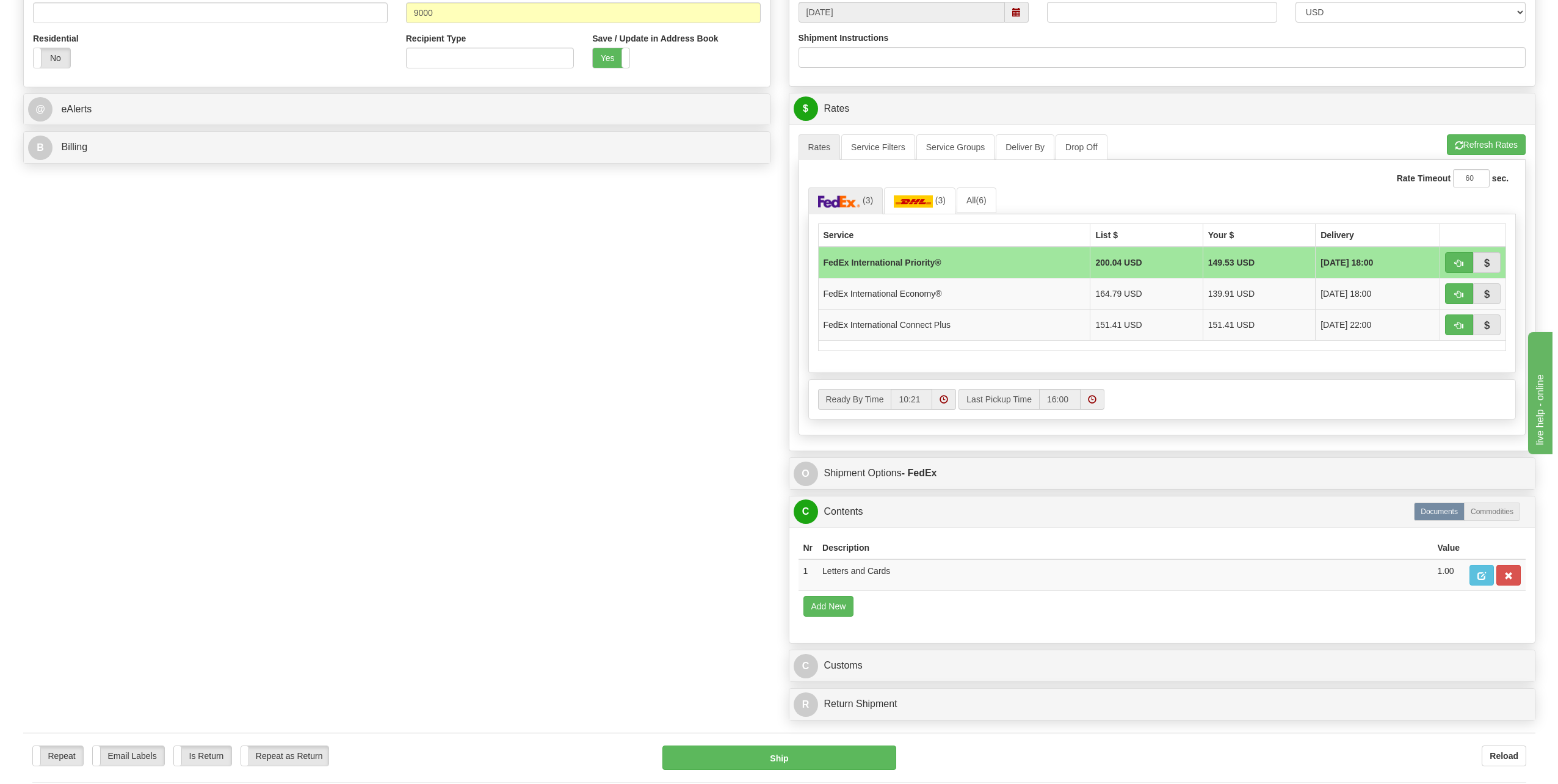
scroll to position [427, 0]
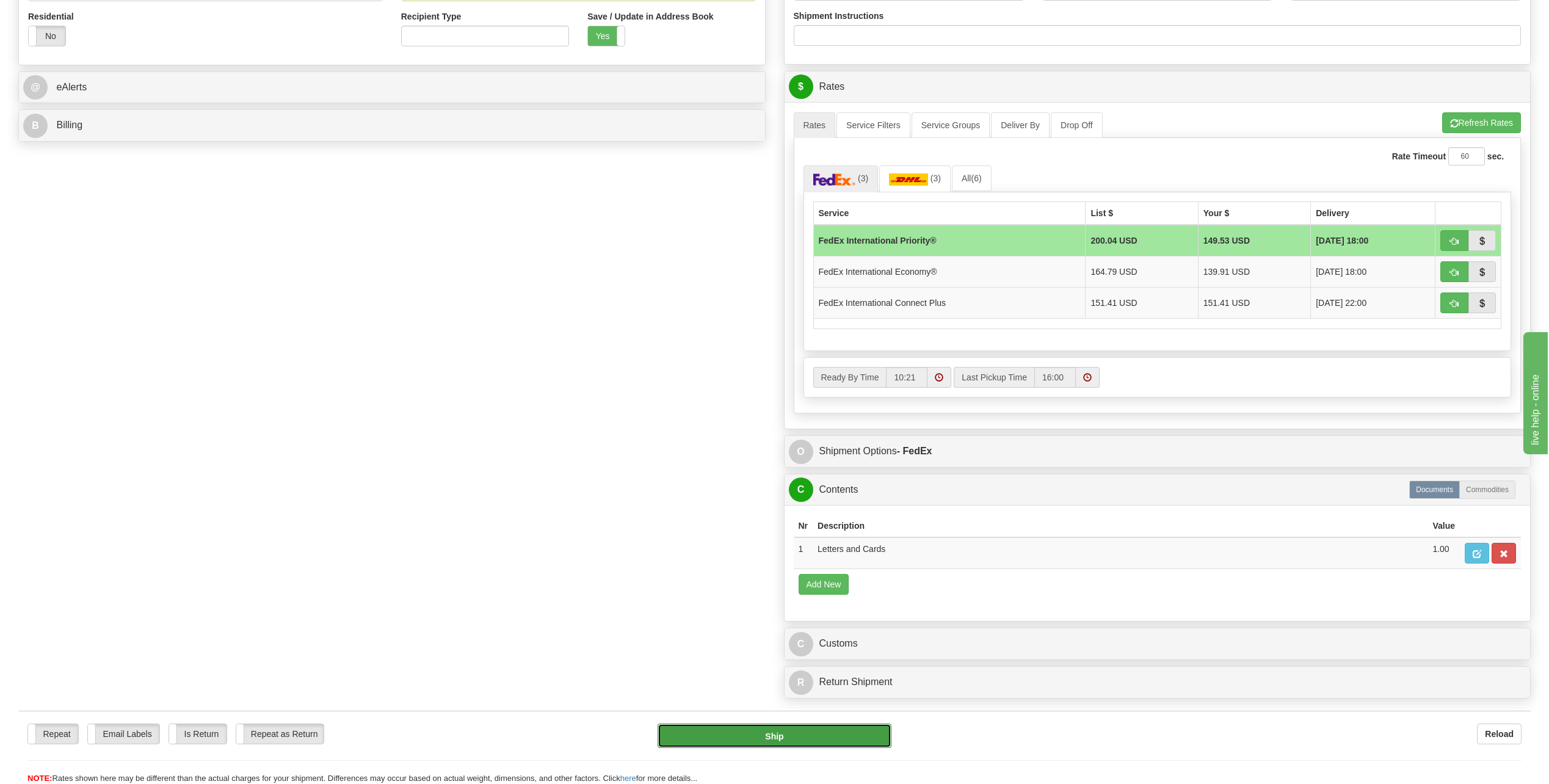
click at [767, 732] on button "Ship" at bounding box center [774, 735] width 234 height 25
type input "01"
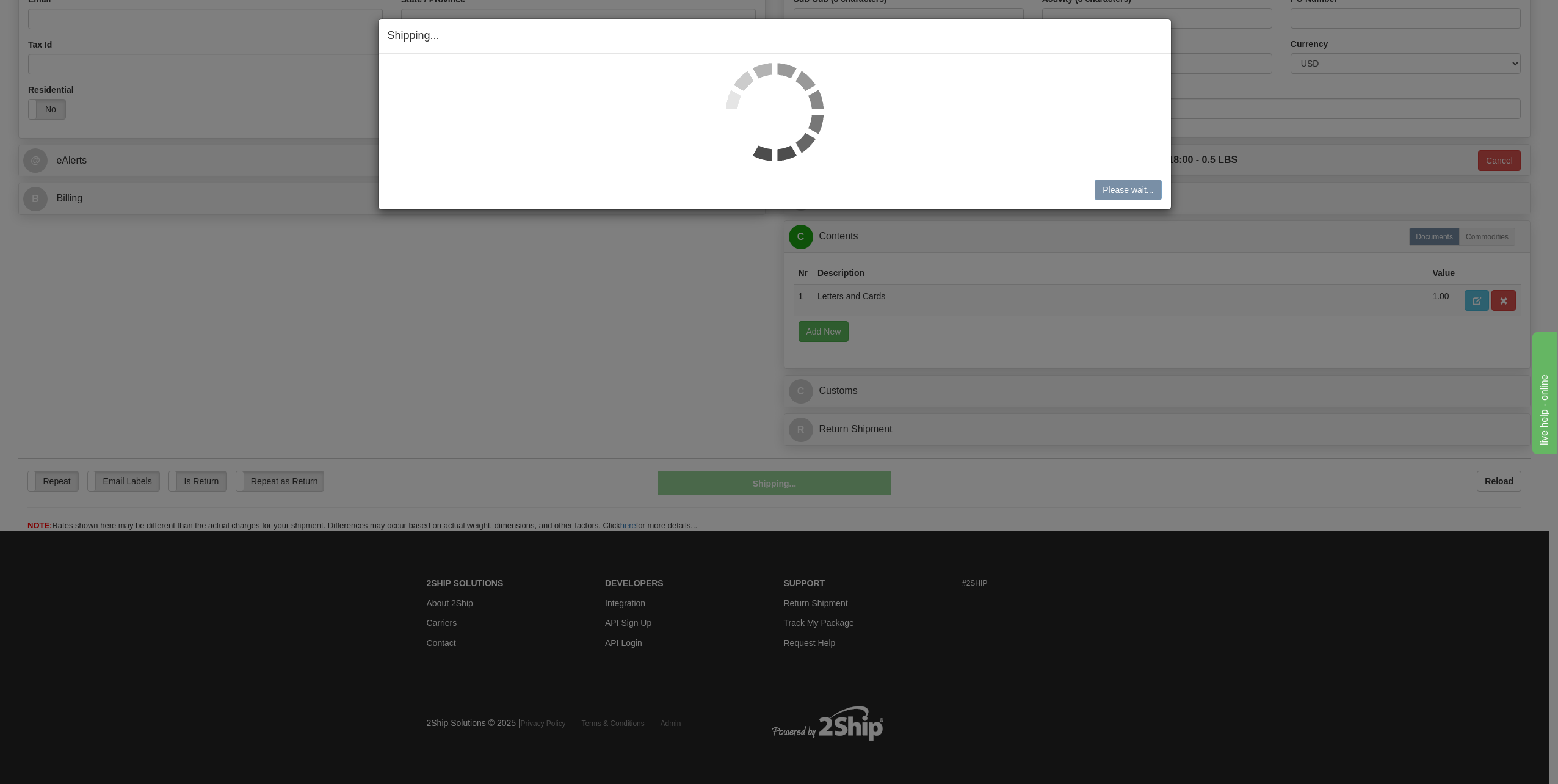
scroll to position [355, 0]
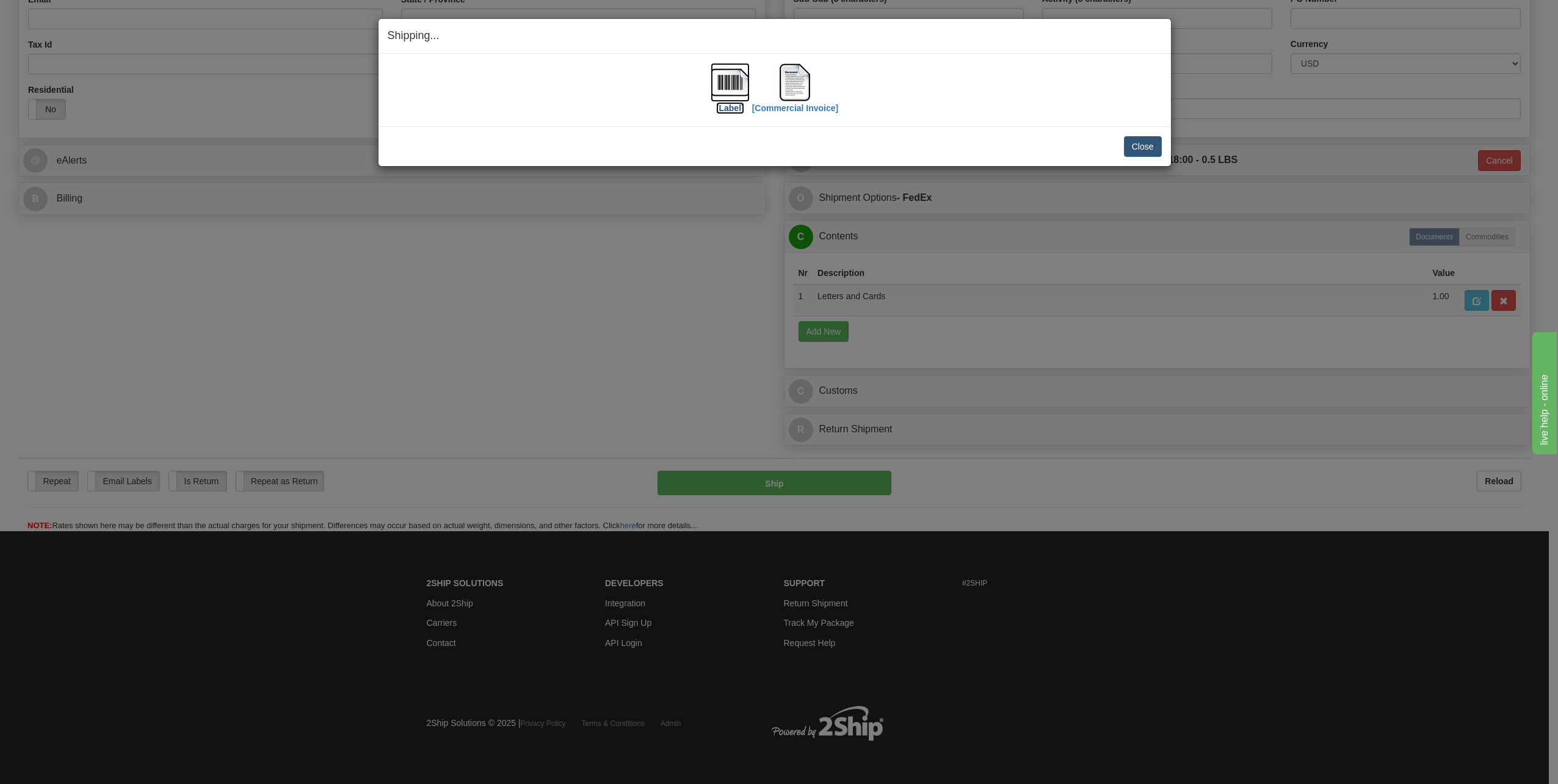
click at [730, 86] on img at bounding box center [730, 82] width 39 height 39
click at [792, 85] on img at bounding box center [795, 82] width 39 height 39
click at [1150, 146] on button "Close" at bounding box center [1143, 146] width 38 height 21
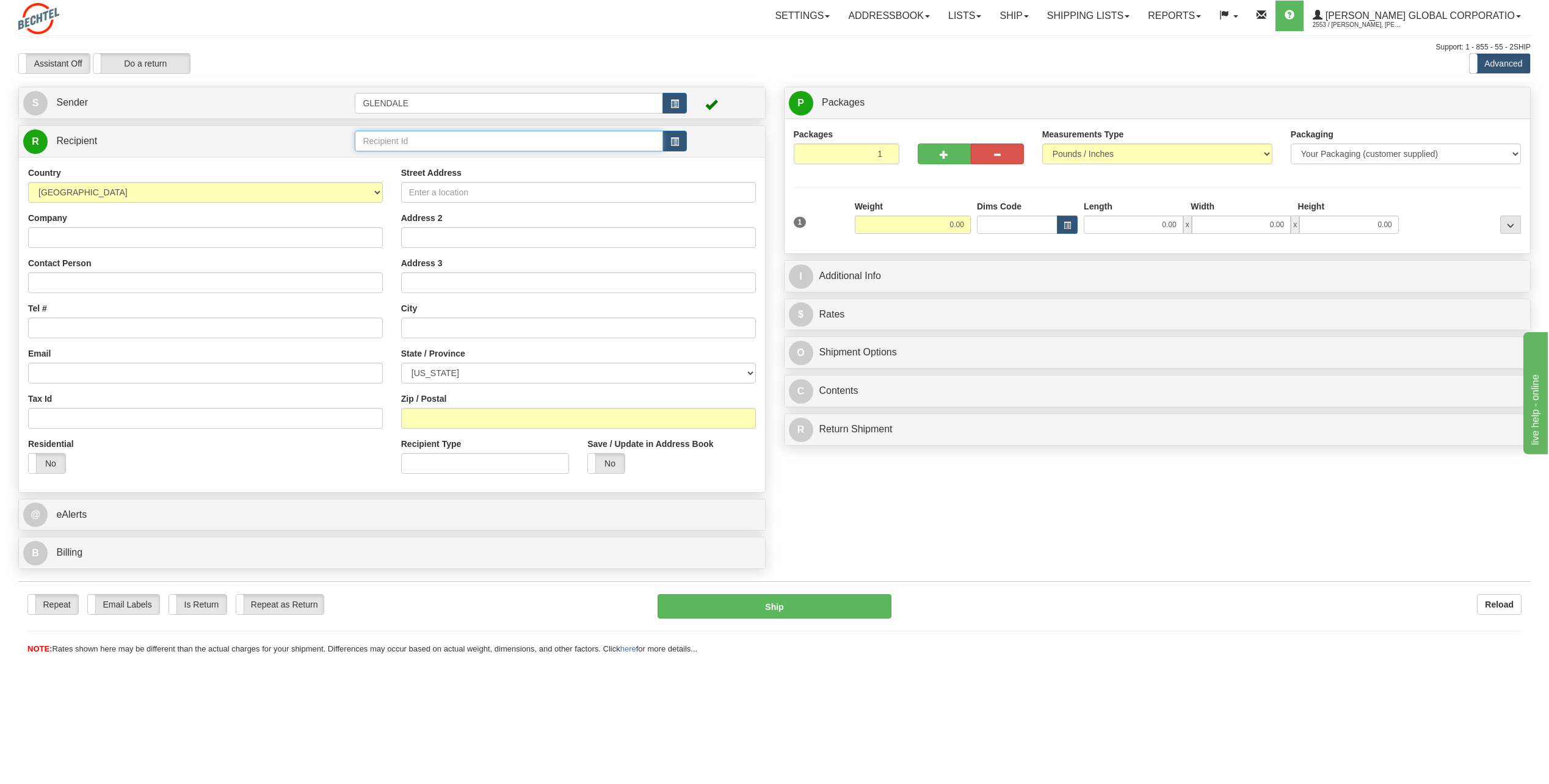
click at [487, 140] on input "text" at bounding box center [508, 141] width 308 height 21
type input "F"
